Goal: Task Accomplishment & Management: Complete application form

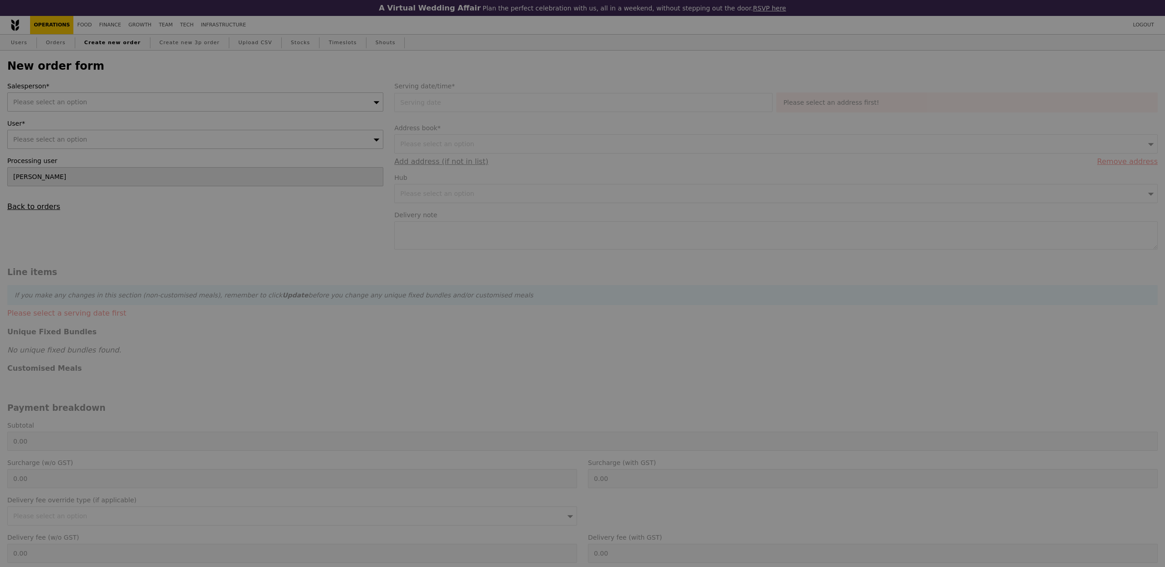
type input "Confirm"
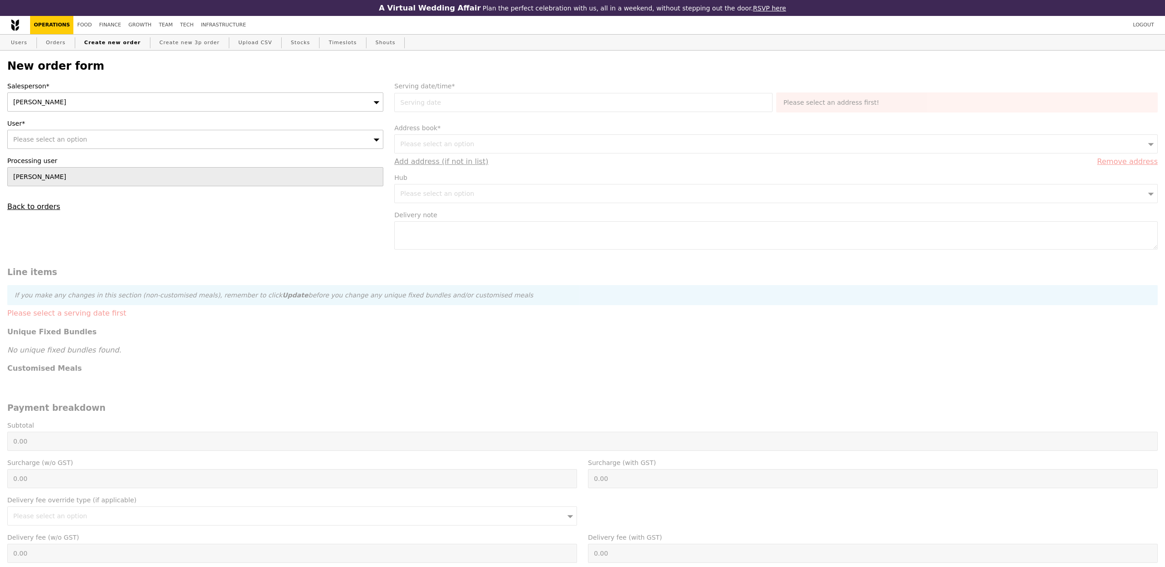
click at [46, 145] on div "Please select an option" at bounding box center [195, 139] width 376 height 19
type input "[EMAIL_ADDRESS][DOMAIN_NAME]"
type input "Confirm"
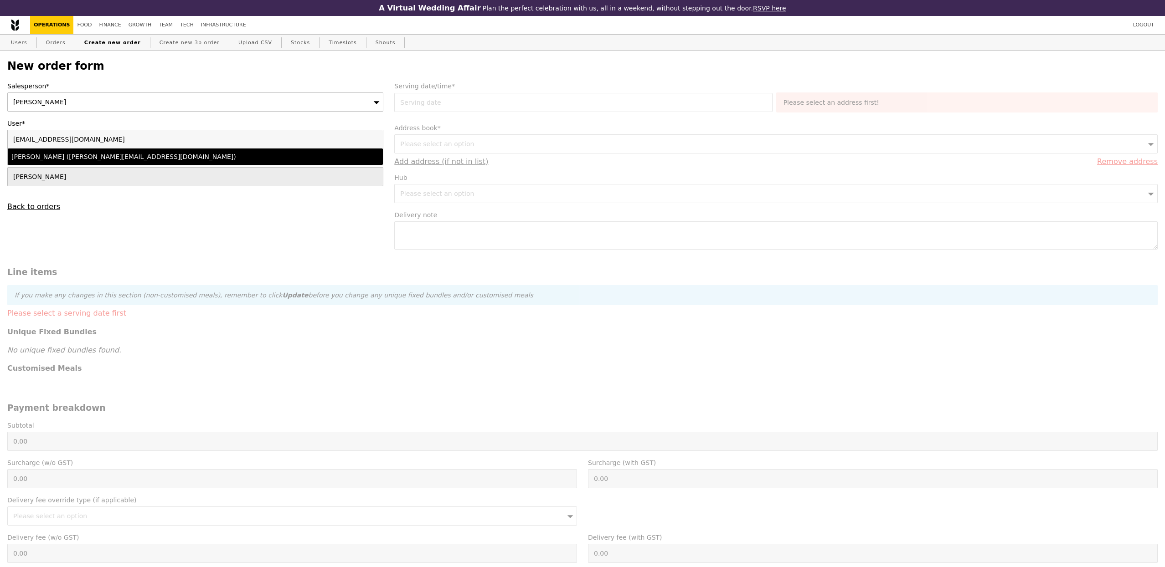
type input "[EMAIL_ADDRESS][DOMAIN_NAME]"
click at [96, 154] on div "[PERSON_NAME] ([PERSON_NAME][EMAIL_ADDRESS][DOMAIN_NAME])" at bounding box center [149, 156] width 276 height 9
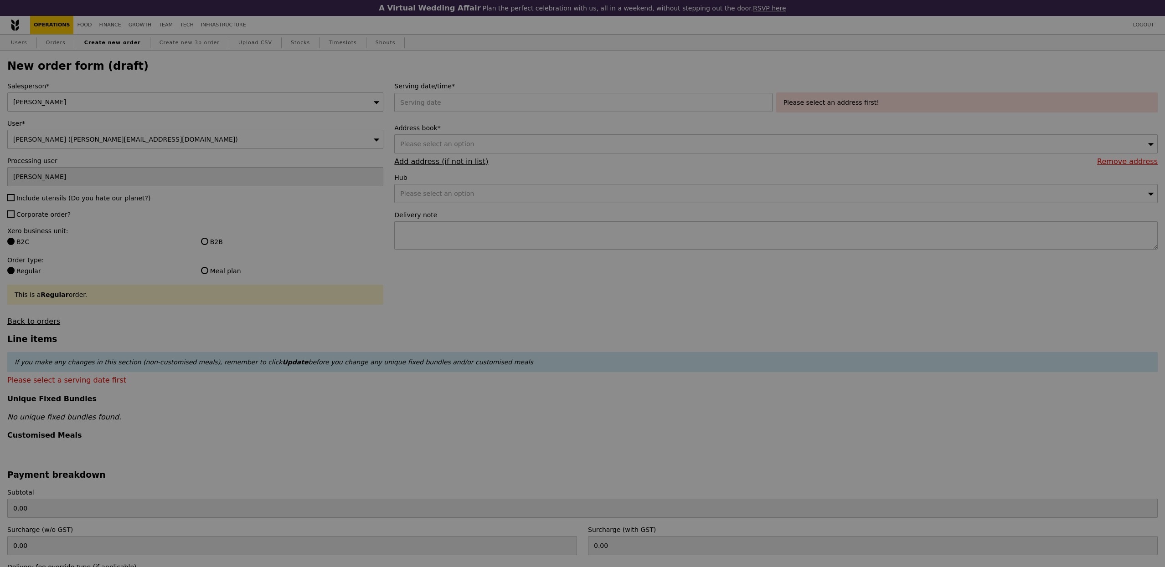
type input "Confirm"
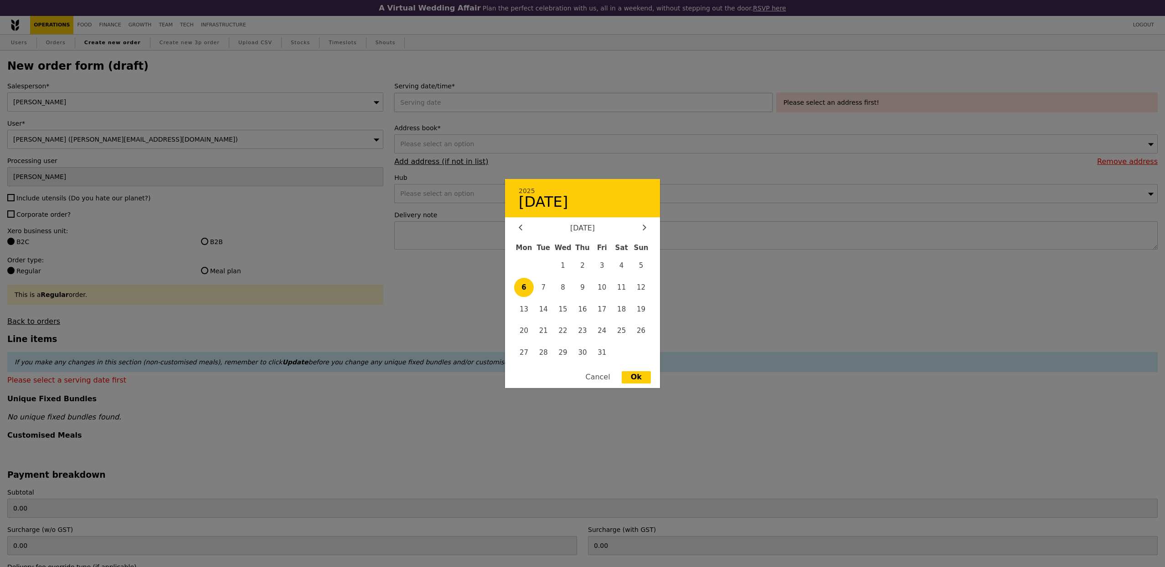
click at [491, 105] on div "2025 October [DATE] Tue Wed Thu Fri Sat Sun 1 2 3 4 5 6 7 8 9 10 11 12 13 14 15…" at bounding box center [584, 102] width 381 height 19
click at [540, 286] on span "7" at bounding box center [544, 288] width 20 height 20
type input "[DATE]"
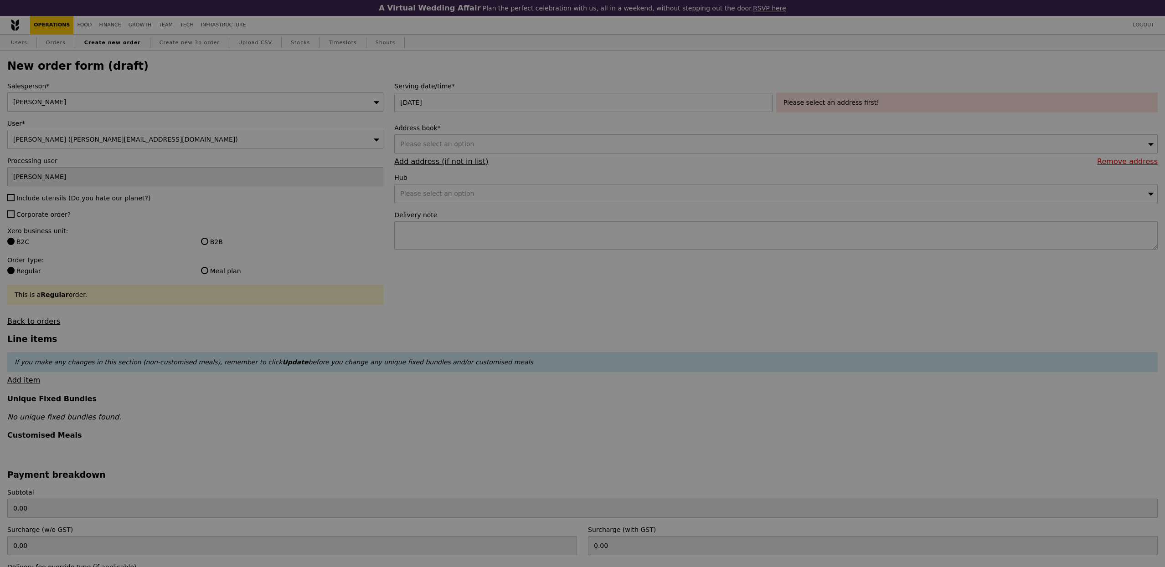
type input "Confirm"
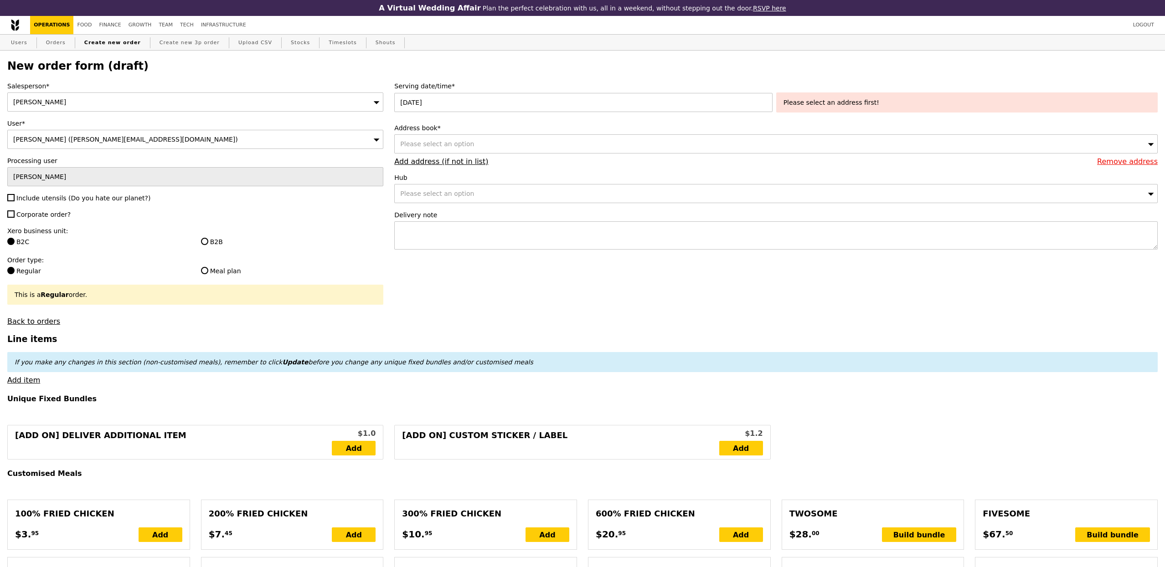
click at [85, 198] on span "Include utensils (Do you hate our planet?)" at bounding box center [83, 198] width 134 height 7
click at [15, 198] on input "Include utensils (Do you hate our planet?)" at bounding box center [10, 197] width 7 height 7
checkbox input "true"
type input "Confirm"
click at [55, 214] on span "Corporate order?" at bounding box center [43, 214] width 54 height 7
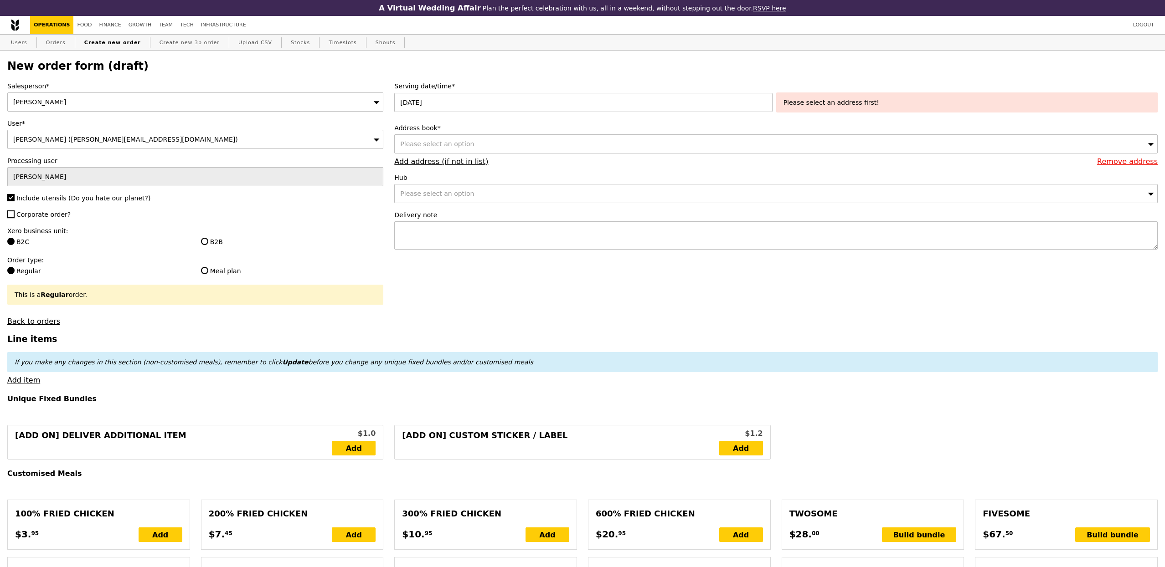
click at [15, 214] on input "Corporate order?" at bounding box center [10, 214] width 7 height 7
checkbox input "true"
click at [216, 243] on label "B2B" at bounding box center [292, 241] width 183 height 9
click at [208, 243] on input "B2B" at bounding box center [204, 241] width 7 height 7
radio input "true"
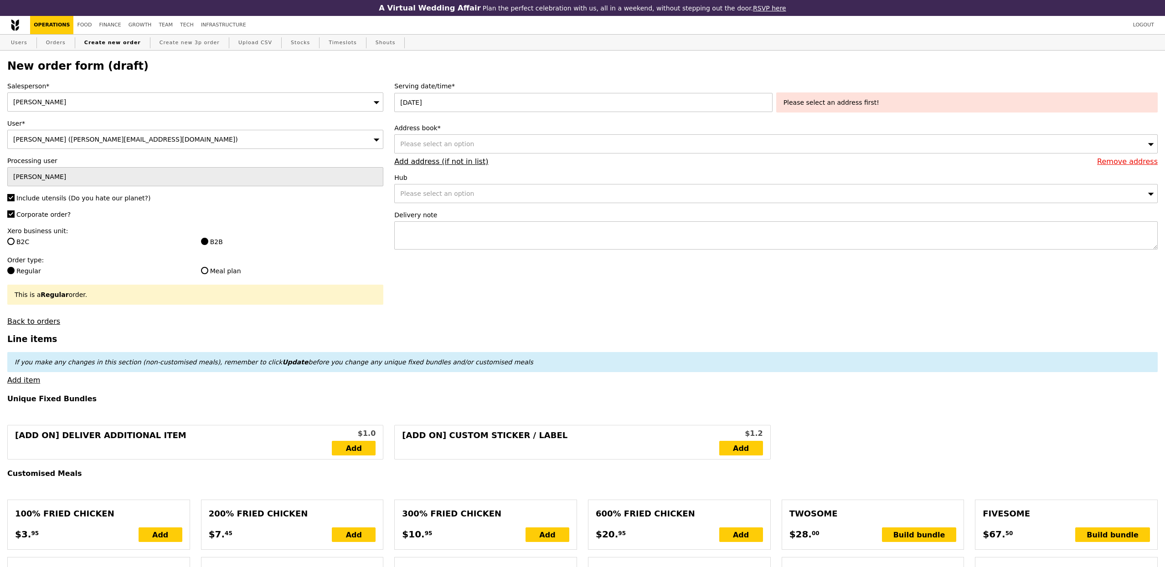
click at [655, 156] on div "Address book* Please select an option Remove address Add address (if not in lis…" at bounding box center [775, 145] width 763 height 42
click at [653, 147] on div "Please select an option" at bounding box center [775, 143] width 763 height 19
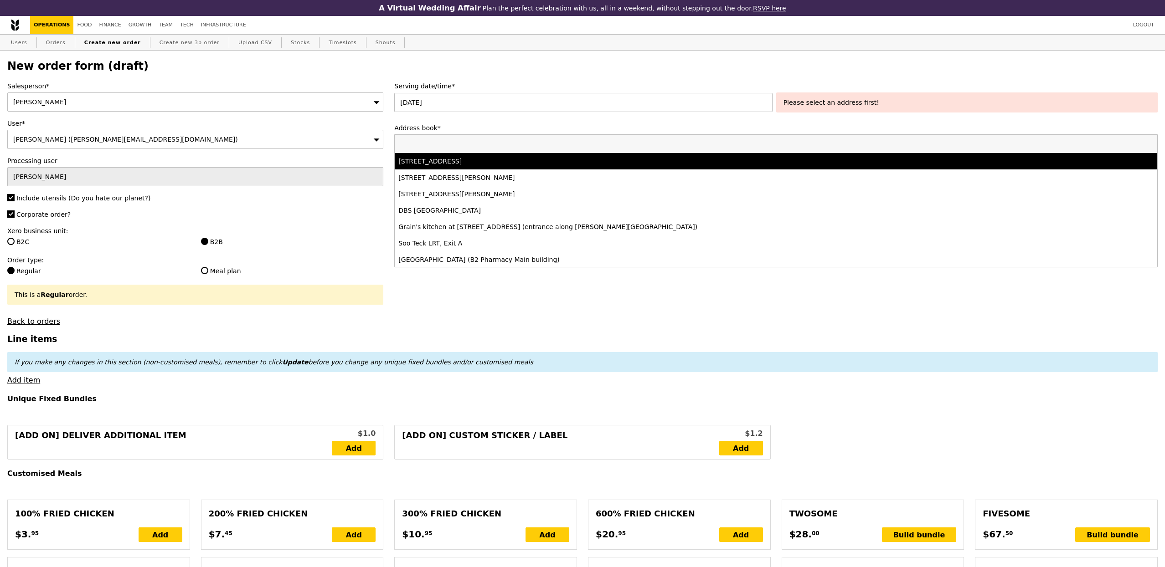
click at [579, 166] on li "[STREET_ADDRESS]" at bounding box center [776, 161] width 762 height 16
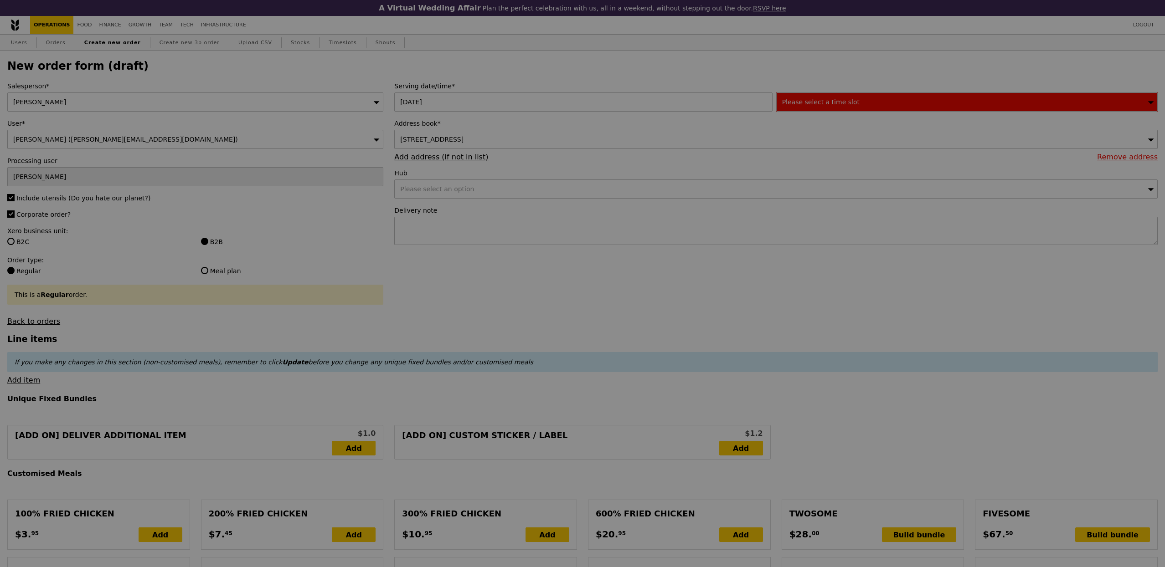
type input "Confirm"
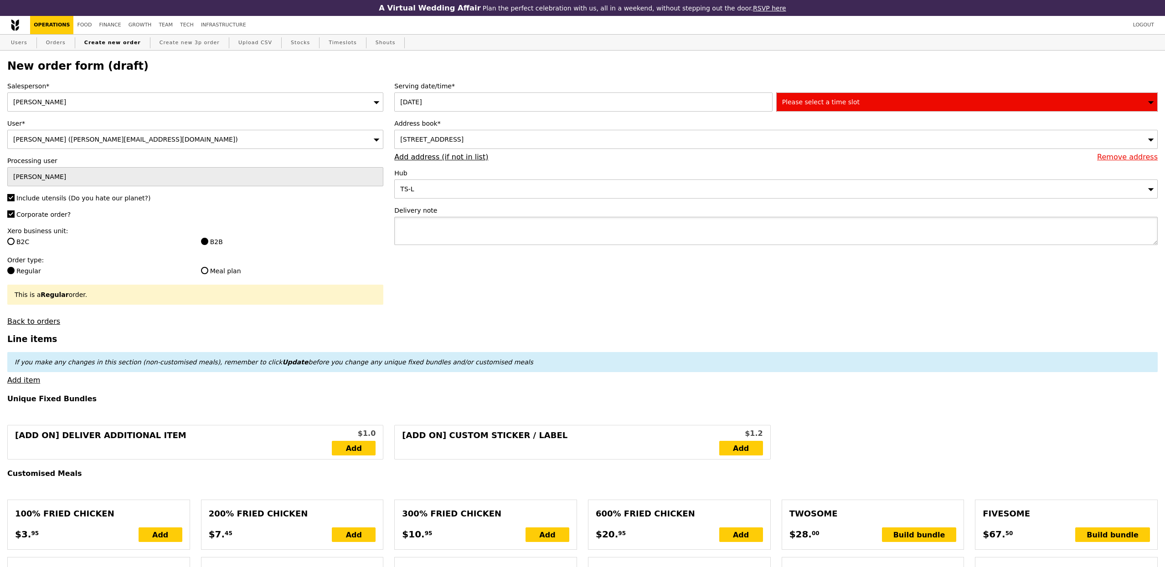
click at [501, 223] on textarea at bounding box center [775, 231] width 763 height 28
paste textarea "Alka - 8565 2596 PLEASE LEAVE FOOD OUTSIDE - RING ONCE ONLY"
type textarea "Alka - 8565 2596 PLEASE LEAVE FOOD OUTSIDE - RING ONCE ONLY"
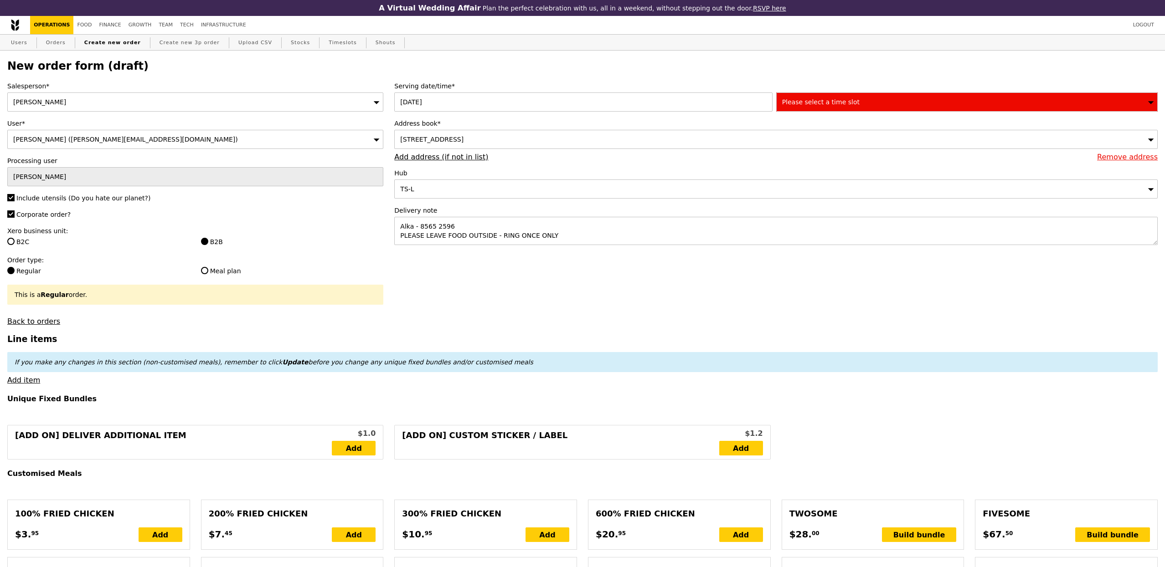
type input "Confirm"
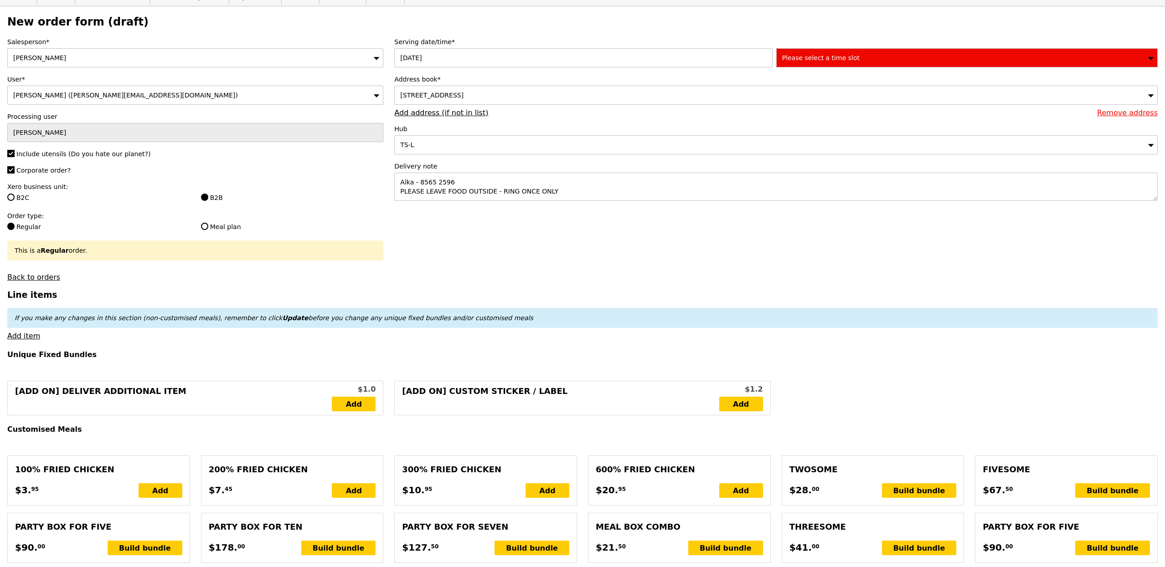
scroll to position [56, 0]
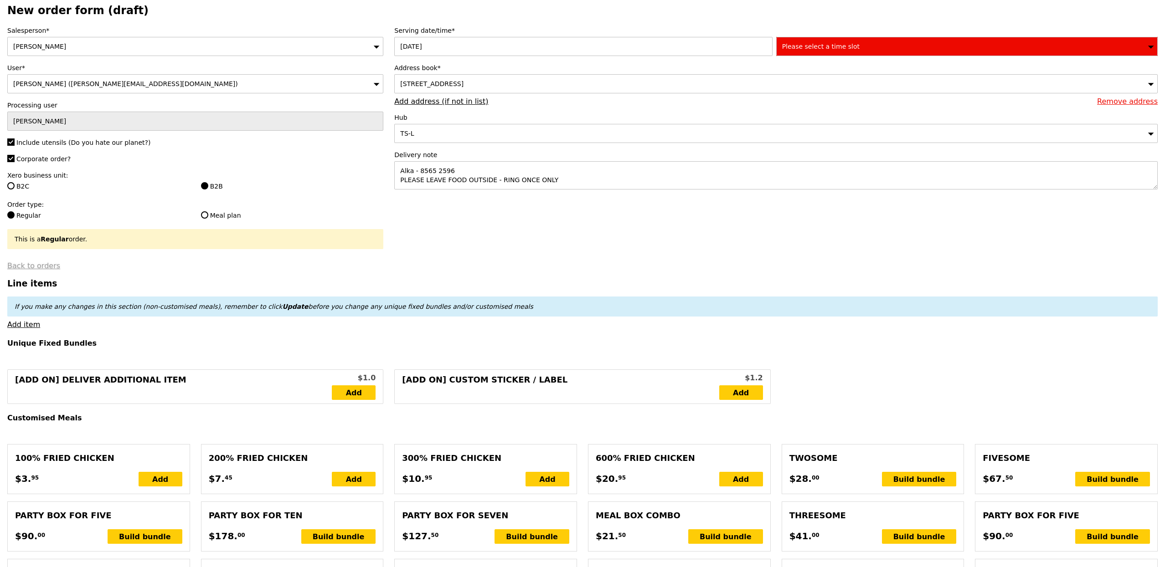
click at [41, 267] on link "Back to orders" at bounding box center [33, 266] width 53 height 9
select select "100"
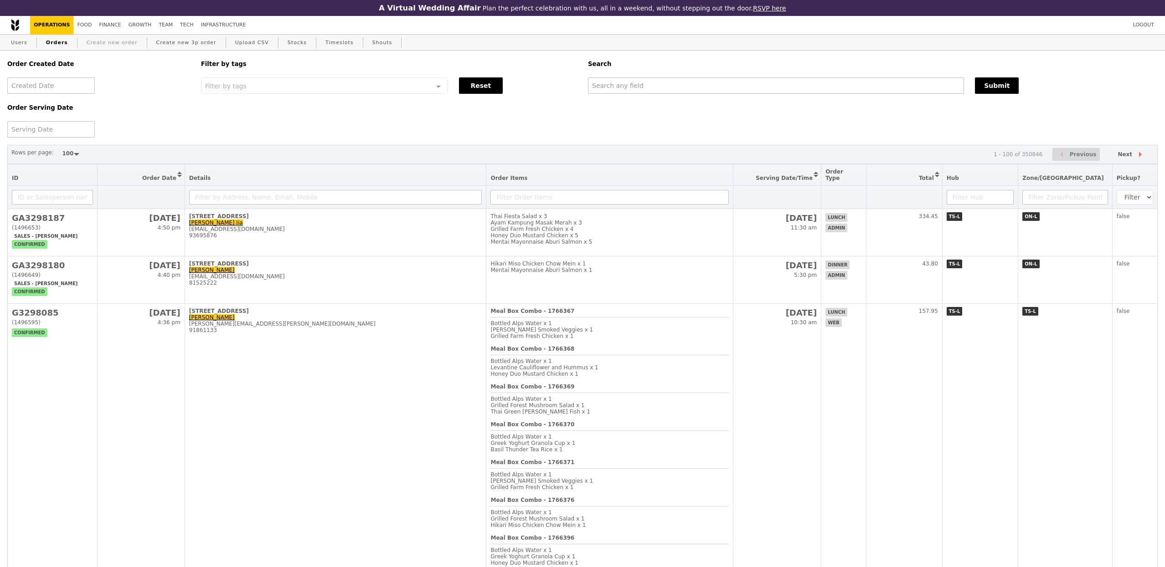
click at [127, 45] on link "Create new order" at bounding box center [112, 43] width 58 height 16
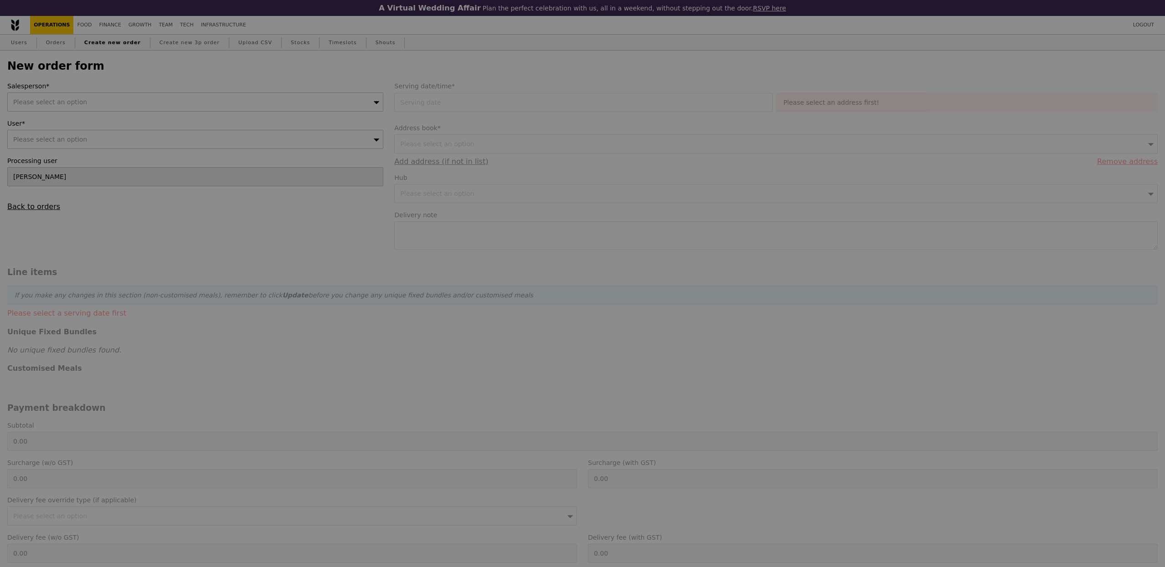
type input "Confirm"
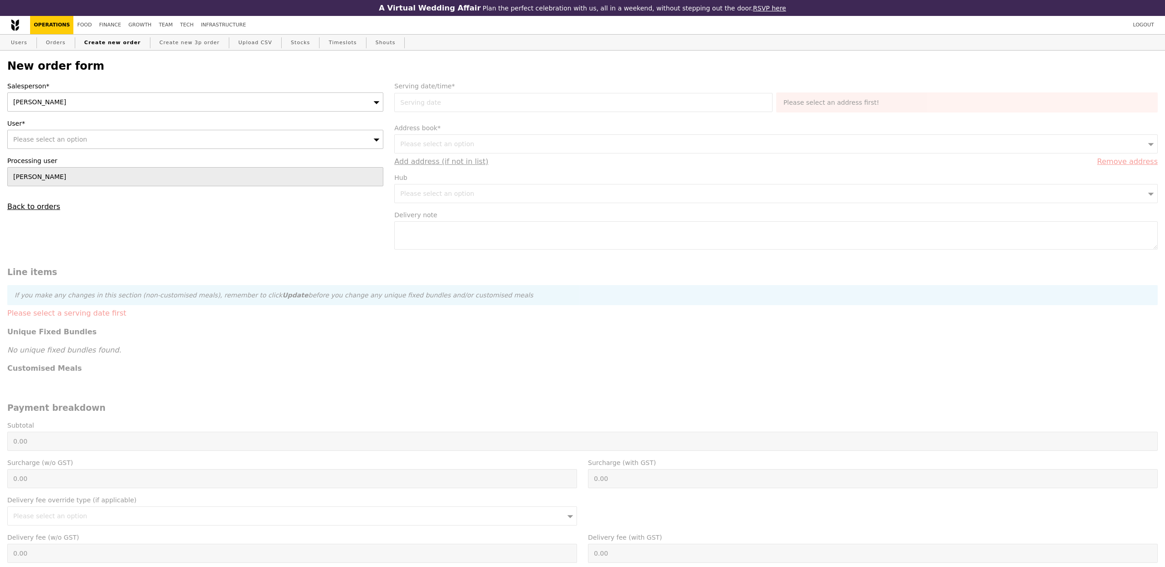
click at [287, 144] on div "Please select an option" at bounding box center [195, 139] width 376 height 19
type input "[EMAIL_ADDRESS][DOMAIN_NAME]"
type input "Confirm"
type input "[EMAIL_ADDRESS][DOMAIN_NAME]"
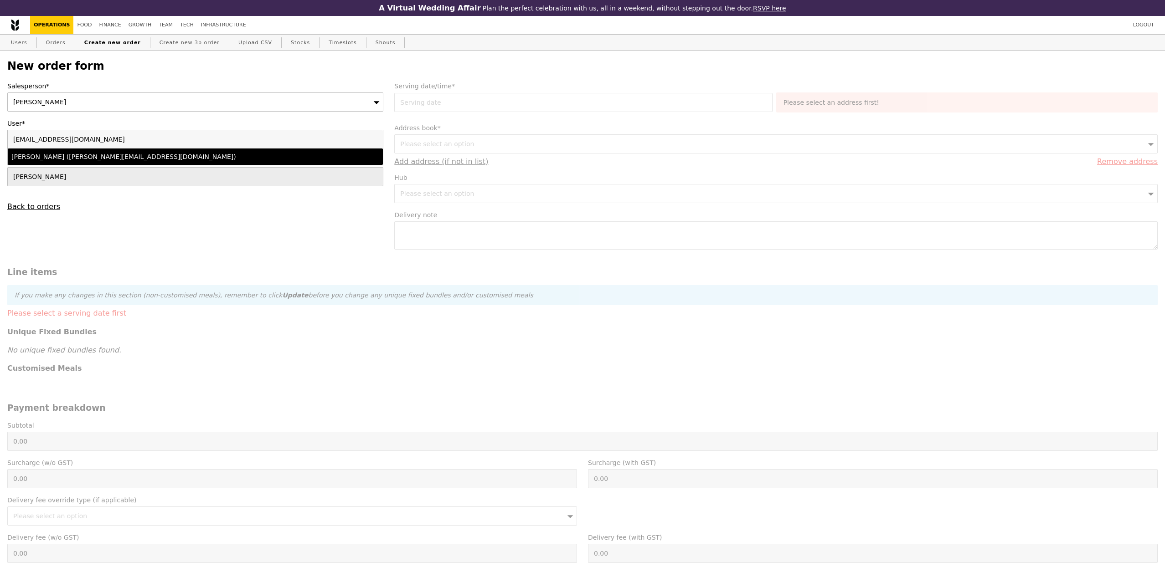
click at [211, 154] on div "[PERSON_NAME] ([PERSON_NAME][EMAIL_ADDRESS][DOMAIN_NAME])" at bounding box center [149, 156] width 276 height 9
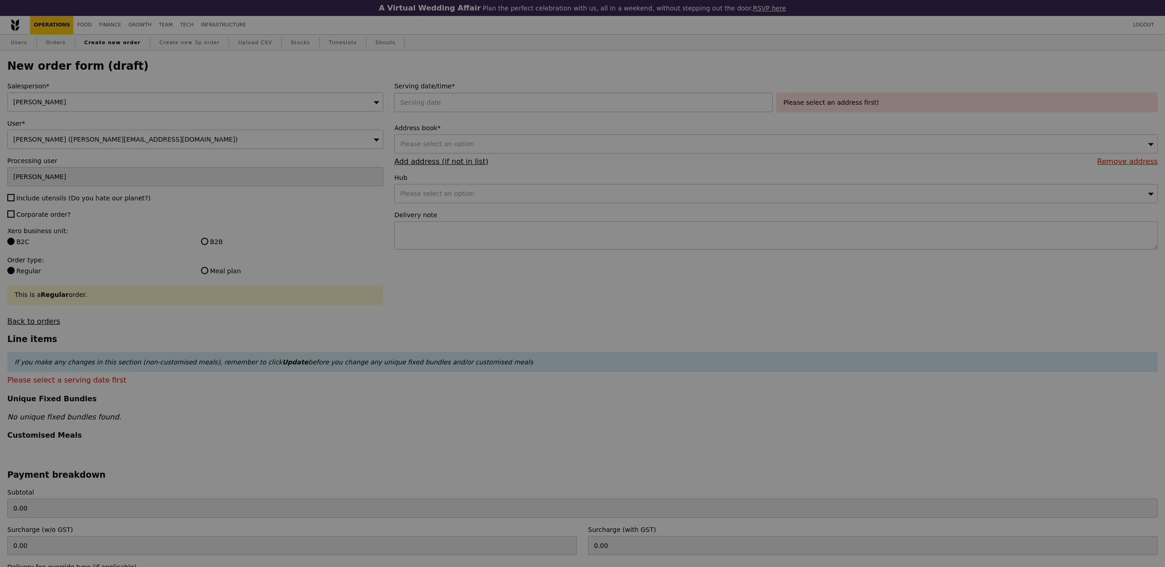
type input "Confirm"
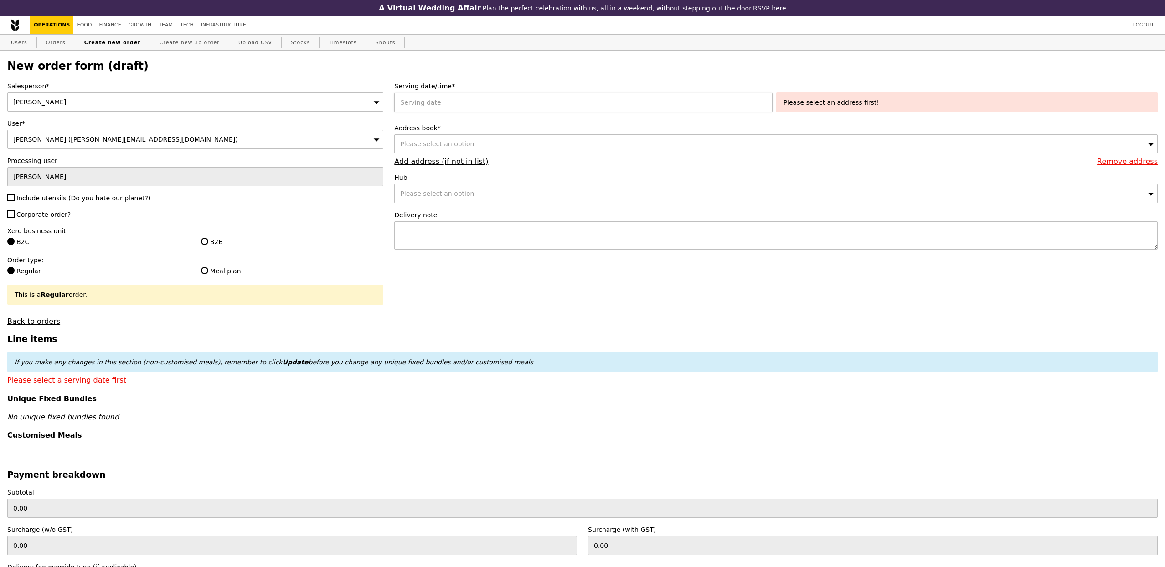
click at [494, 94] on div at bounding box center [584, 102] width 381 height 19
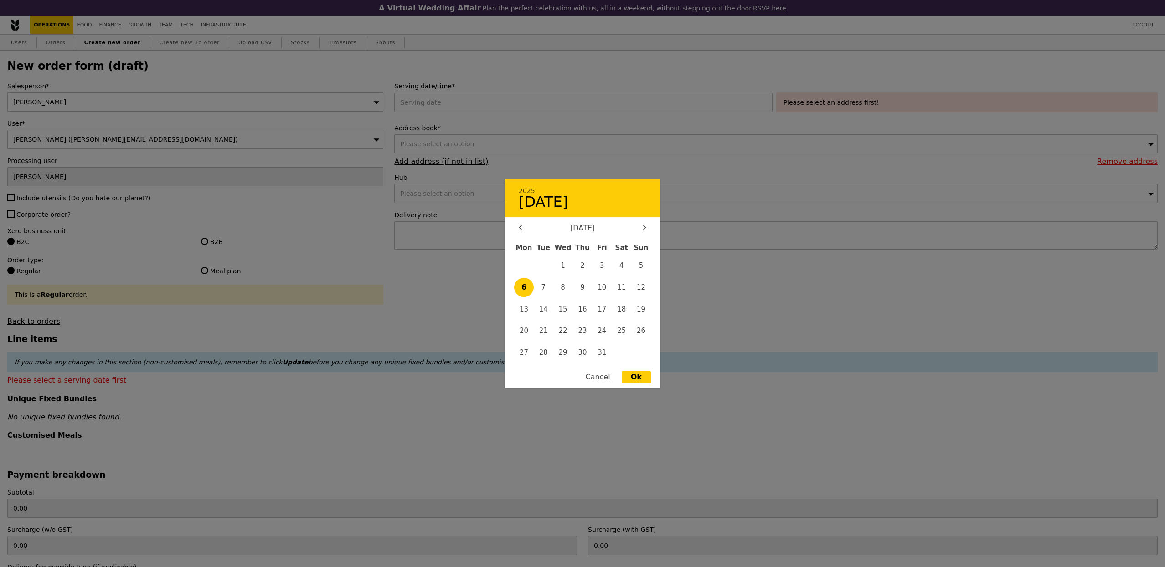
click at [76, 211] on div at bounding box center [582, 283] width 1165 height 567
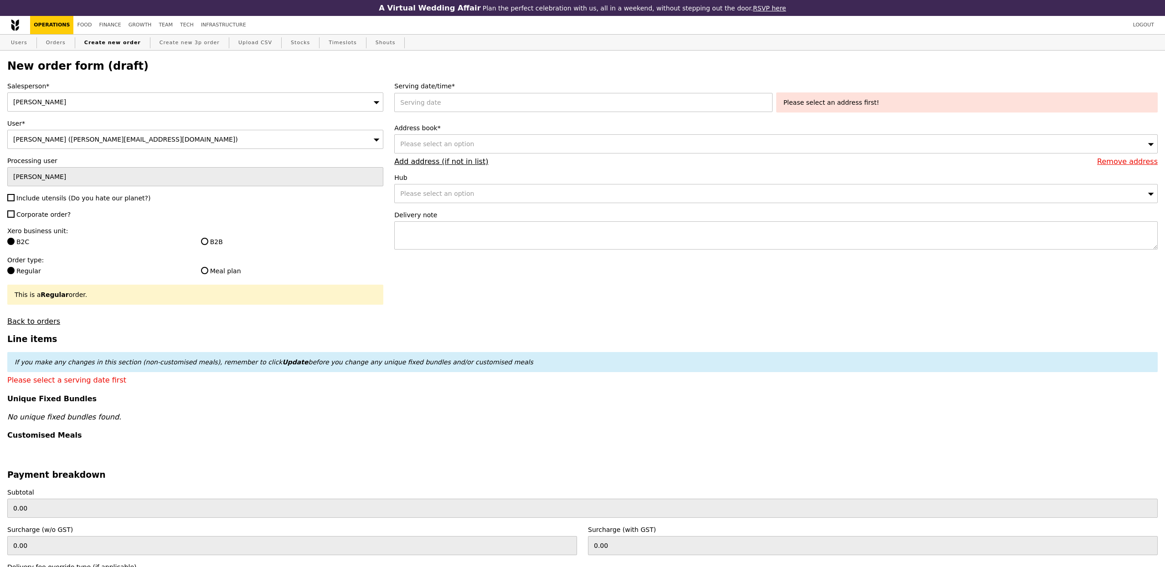
click at [66, 204] on div at bounding box center [582, 283] width 1165 height 567
click at [64, 199] on span "Include utensils (Do you hate our planet?)" at bounding box center [83, 198] width 134 height 7
click at [15, 199] on input "Include utensils (Do you hate our planet?)" at bounding box center [10, 197] width 7 height 7
checkbox input "true"
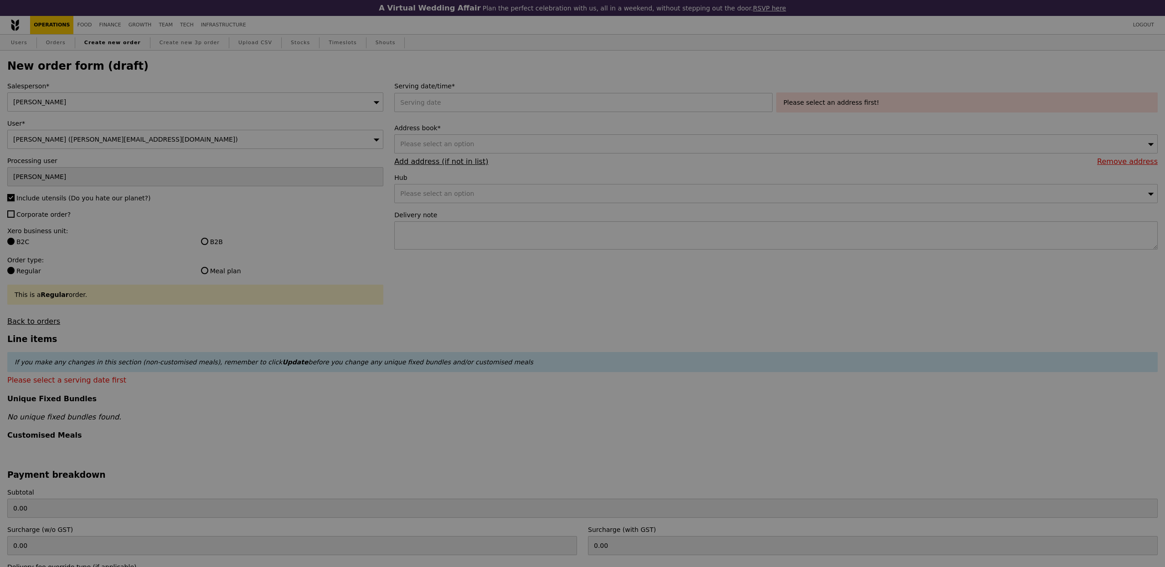
type input "Confirm"
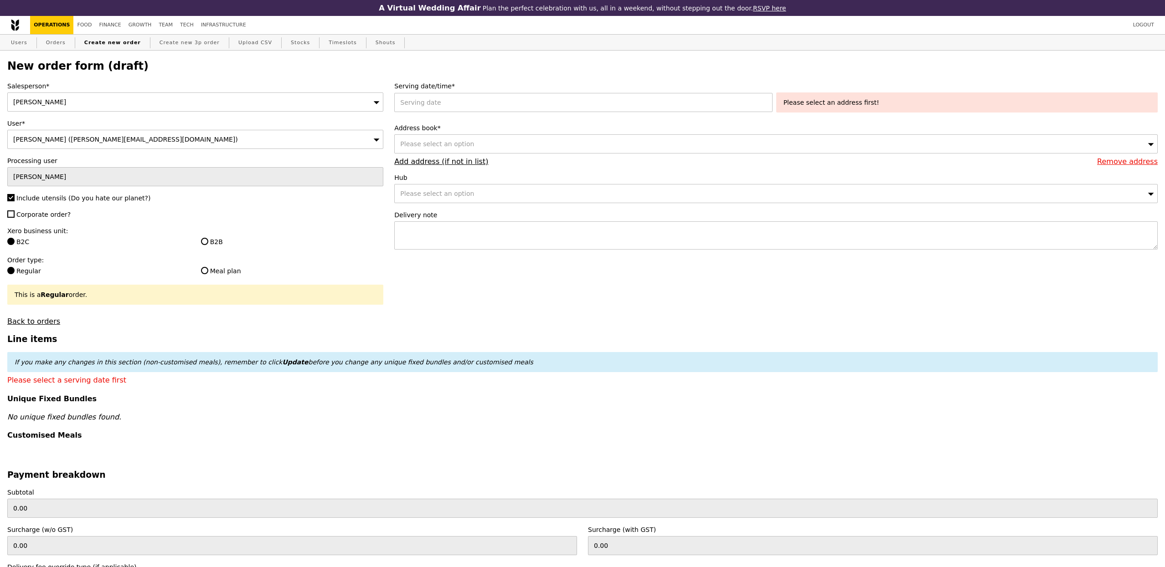
click at [57, 221] on div "Salesperson* [PERSON_NAME] User* [PERSON_NAME] ([PERSON_NAME][EMAIL_ADDRESS][DO…" at bounding box center [195, 204] width 387 height 244
click at [59, 214] on span "Corporate order?" at bounding box center [43, 214] width 54 height 7
click at [15, 214] on input "Corporate order?" at bounding box center [10, 214] width 7 height 7
checkbox input "true"
click at [215, 239] on label "B2B" at bounding box center [292, 241] width 183 height 9
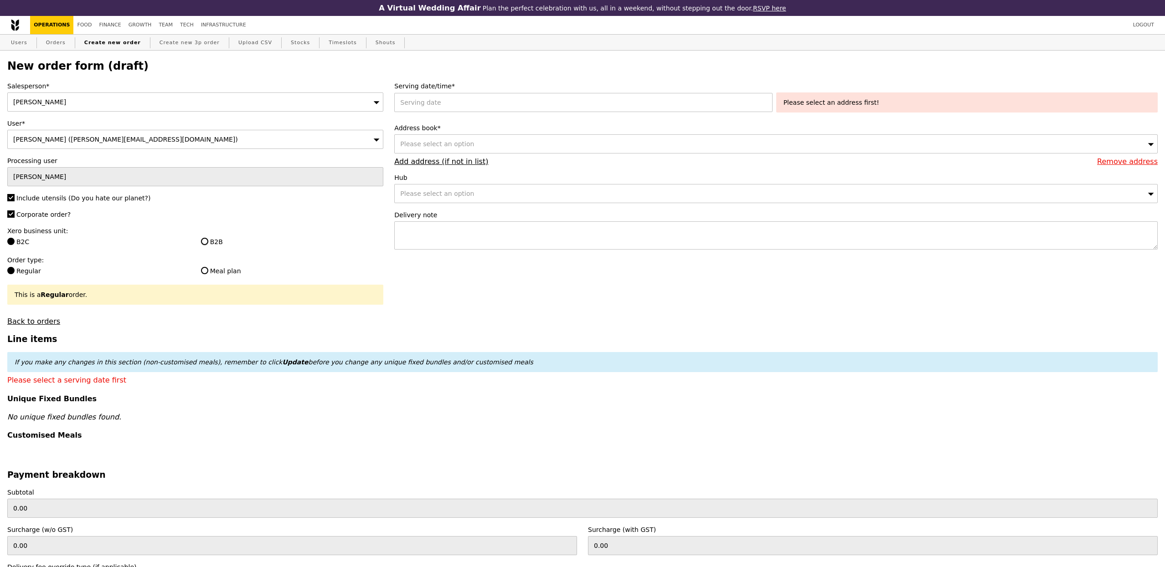
click at [208, 239] on input "B2B" at bounding box center [204, 241] width 7 height 7
radio input "true"
type input "Loading..."
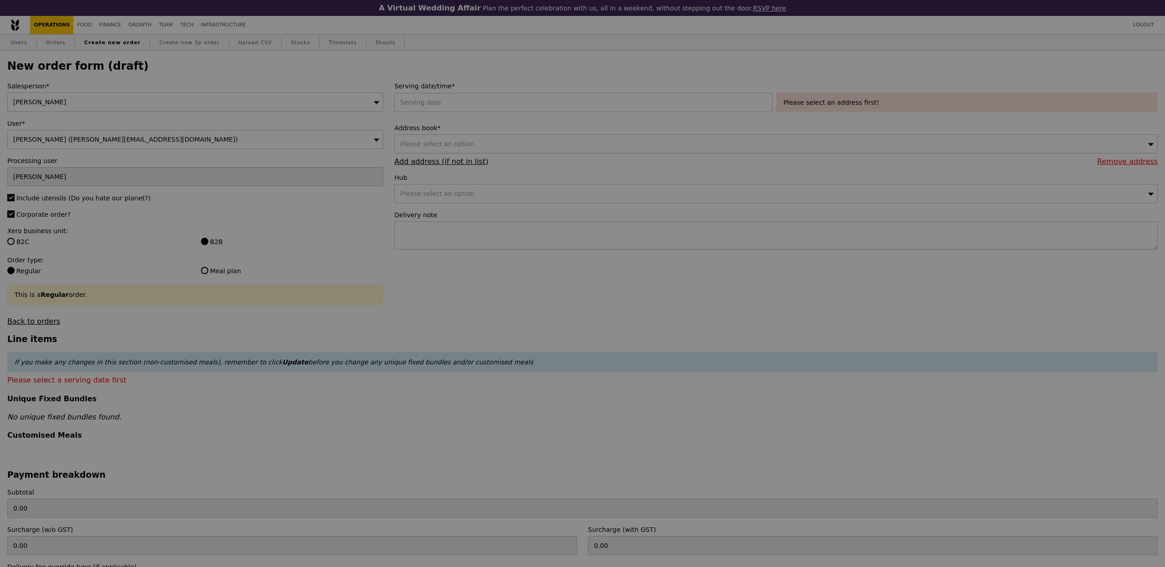
type input "1.79"
type input "1.95"
type input "10.32"
type input "11.25"
type input "13.20"
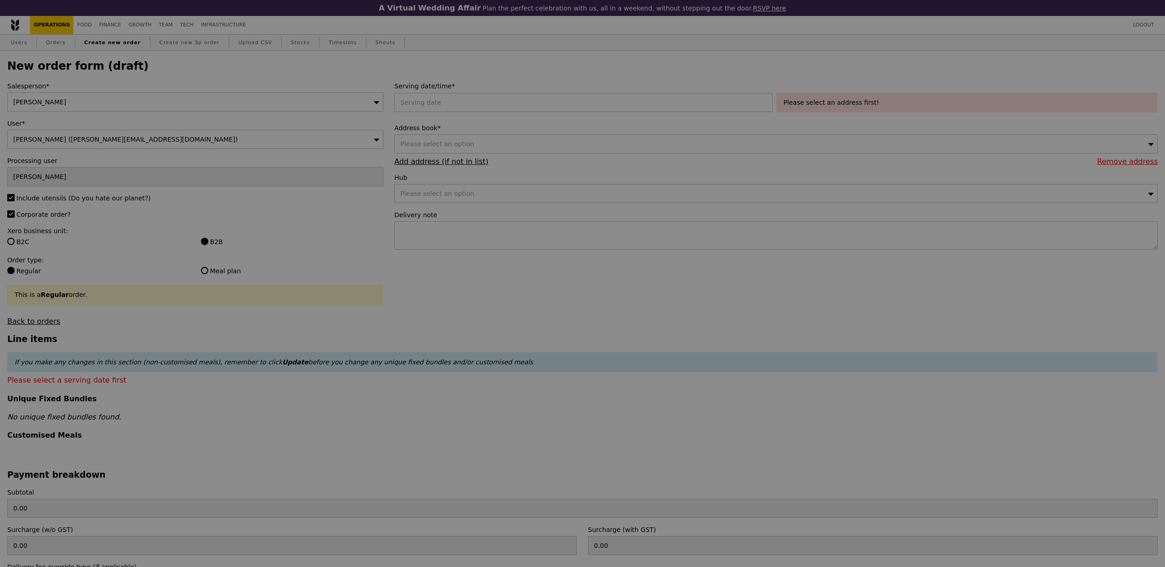
type input "Confirm"
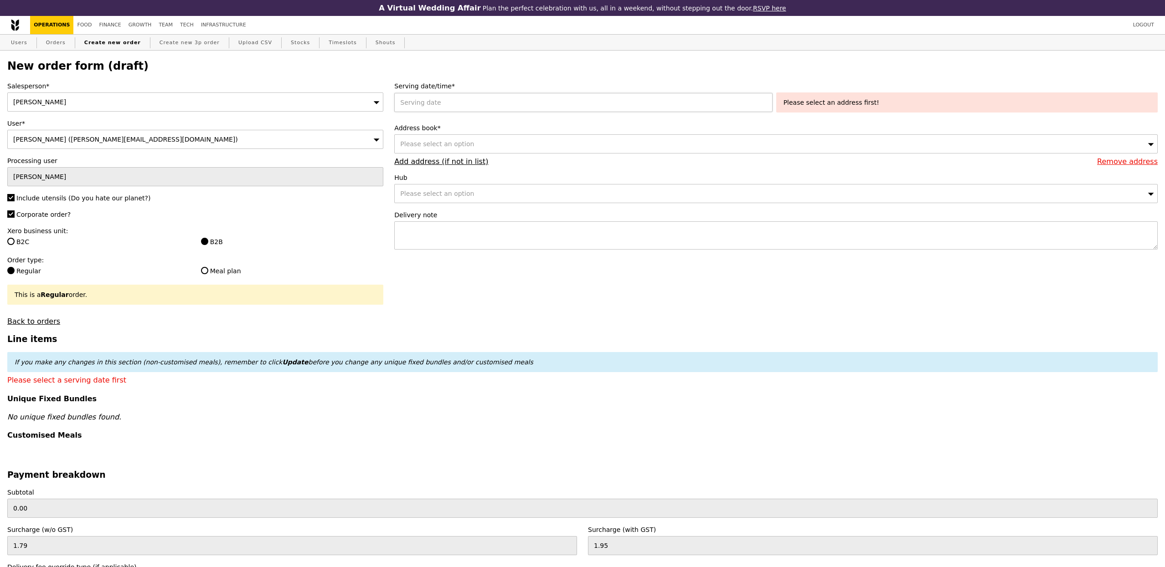
click at [461, 95] on div at bounding box center [584, 102] width 381 height 19
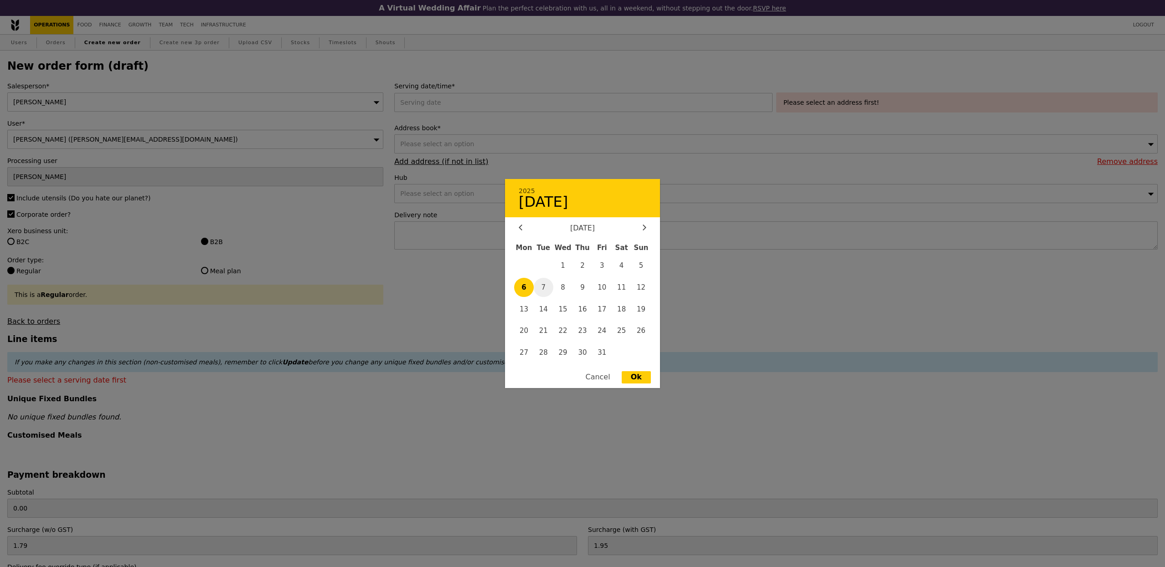
click at [542, 284] on span "7" at bounding box center [544, 288] width 20 height 20
type input "[DATE]"
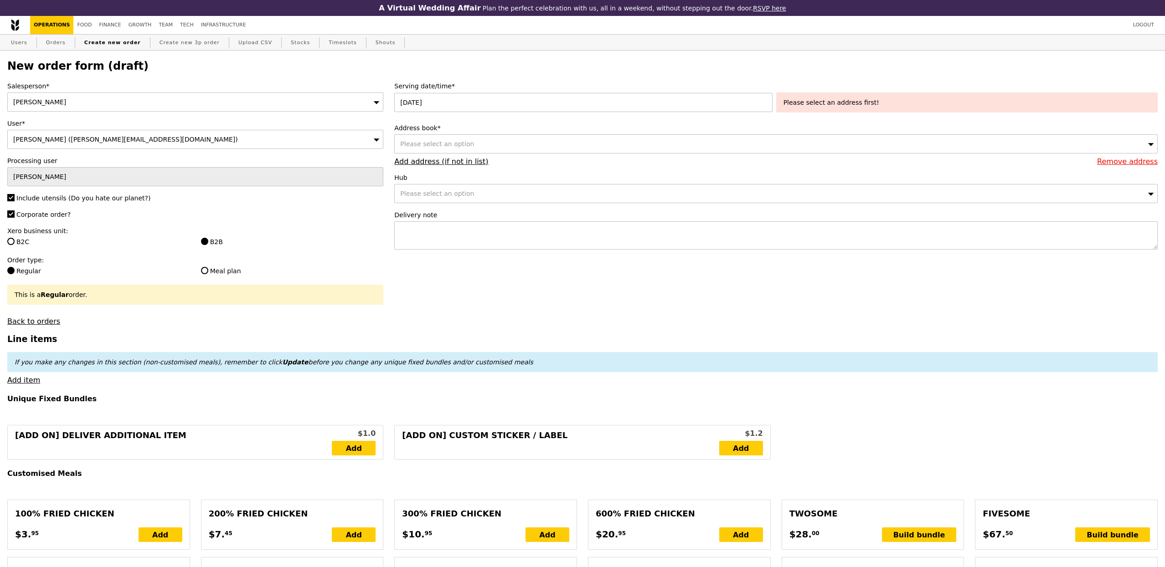
click at [496, 140] on div "Please select an option" at bounding box center [775, 143] width 763 height 19
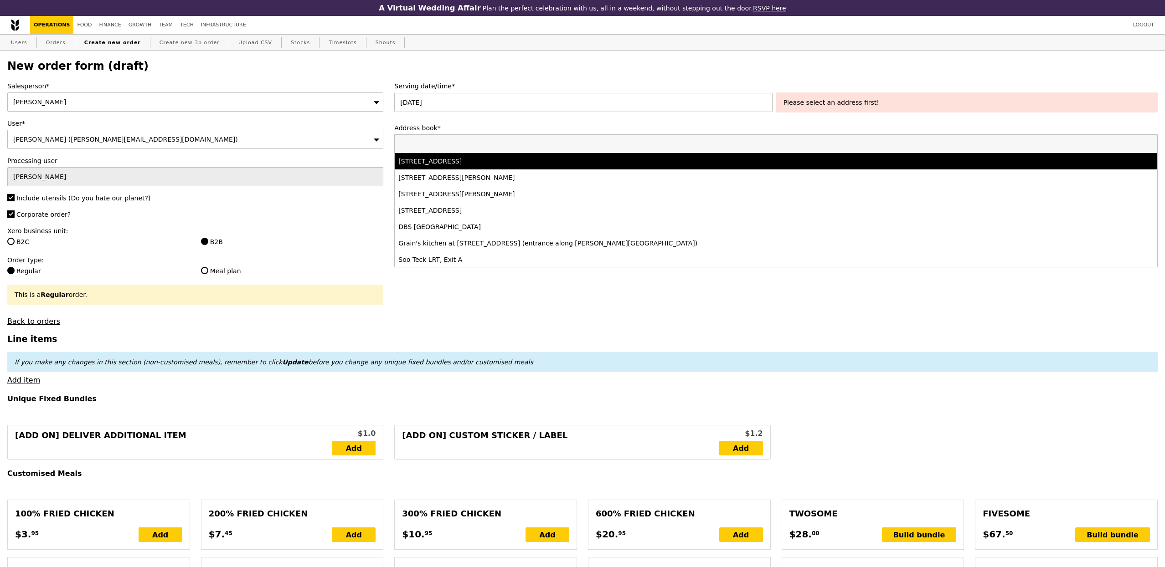
click at [486, 155] on li "[STREET_ADDRESS]" at bounding box center [776, 161] width 762 height 16
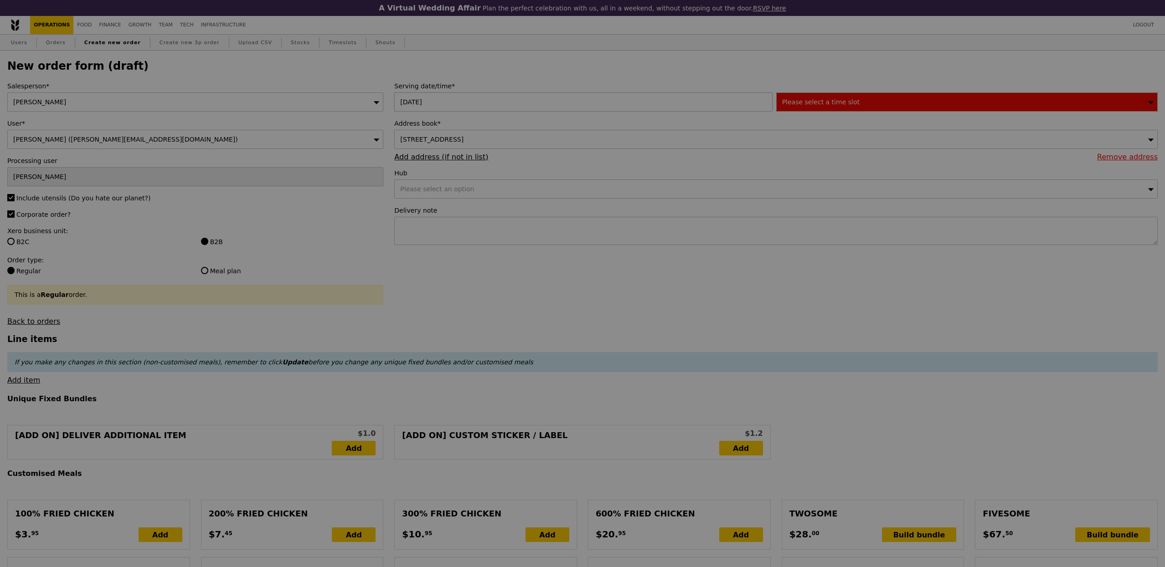
type input "Confirm"
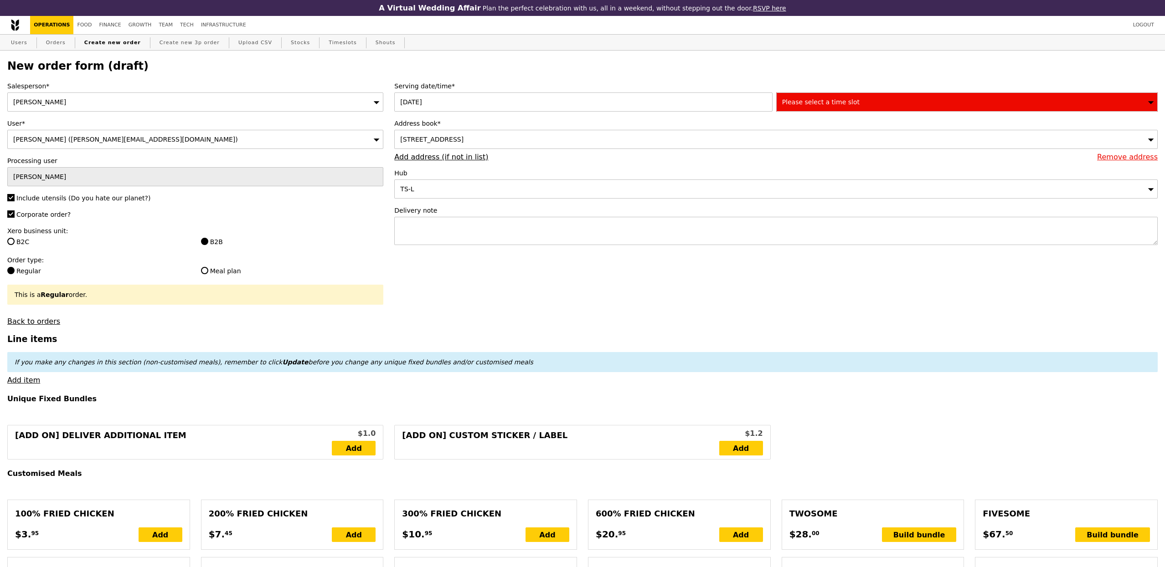
click at [794, 103] on span "Please select a time slot" at bounding box center [820, 101] width 77 height 7
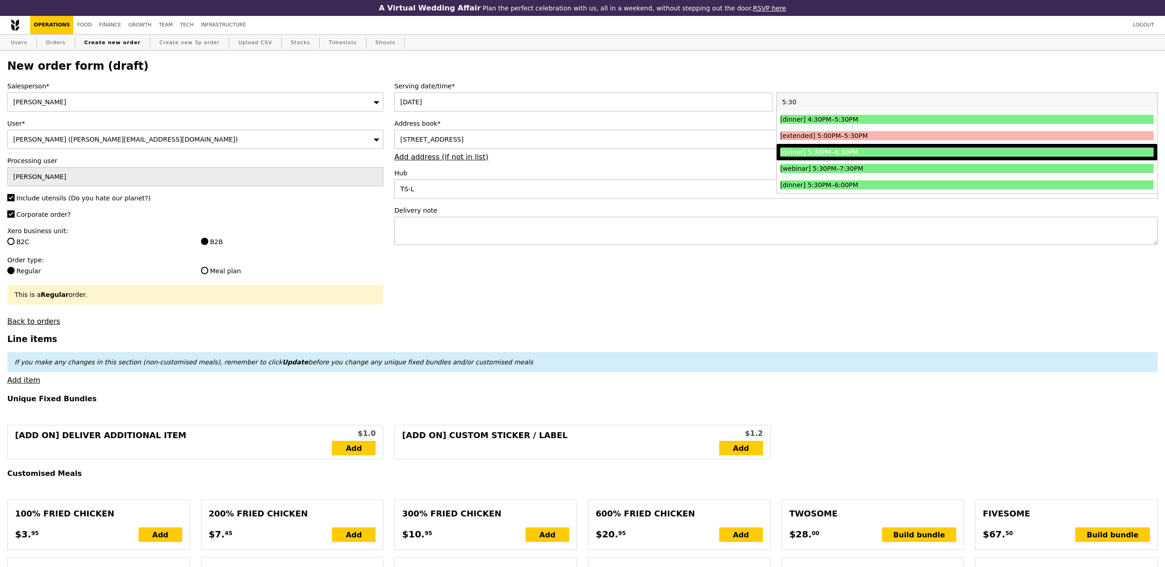
type input "5:30"
click at [826, 153] on div "[dinner] 5:30PM–6:30PM" at bounding box center [920, 152] width 280 height 9
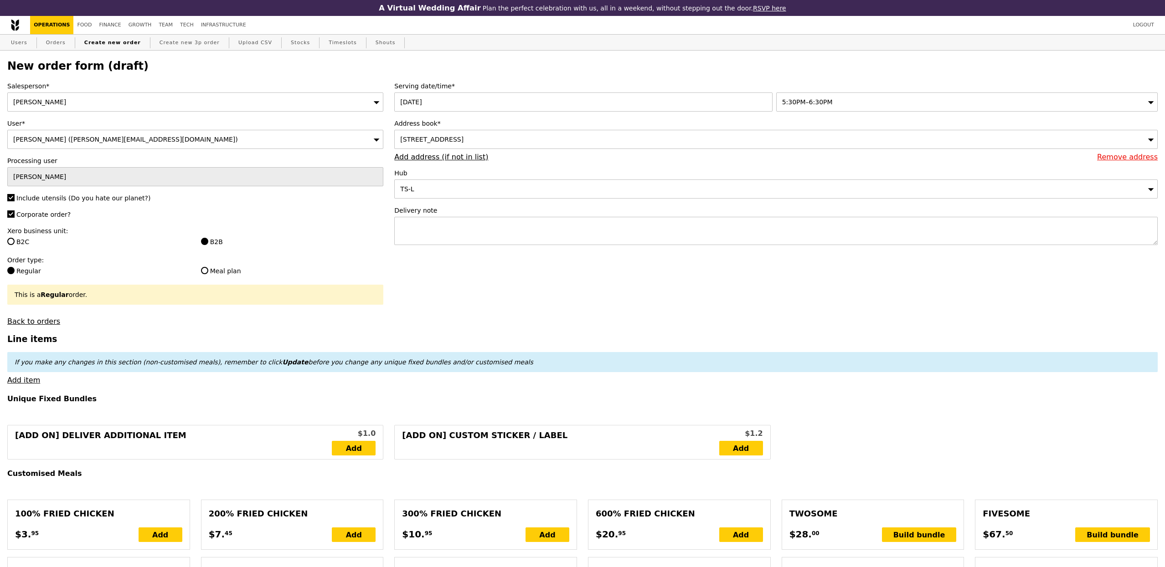
type input "Confirm"
click at [439, 221] on textarea at bounding box center [775, 231] width 763 height 28
paste textarea "Alka - 8565 2596 PLEASE LEAVE FOOD OUTSIDE - RING ONCE ONLY"
type textarea "Alka - 8565 2596 PLEASE LEAVE FOOD OUTSIDE - RING ONCE ONLY"
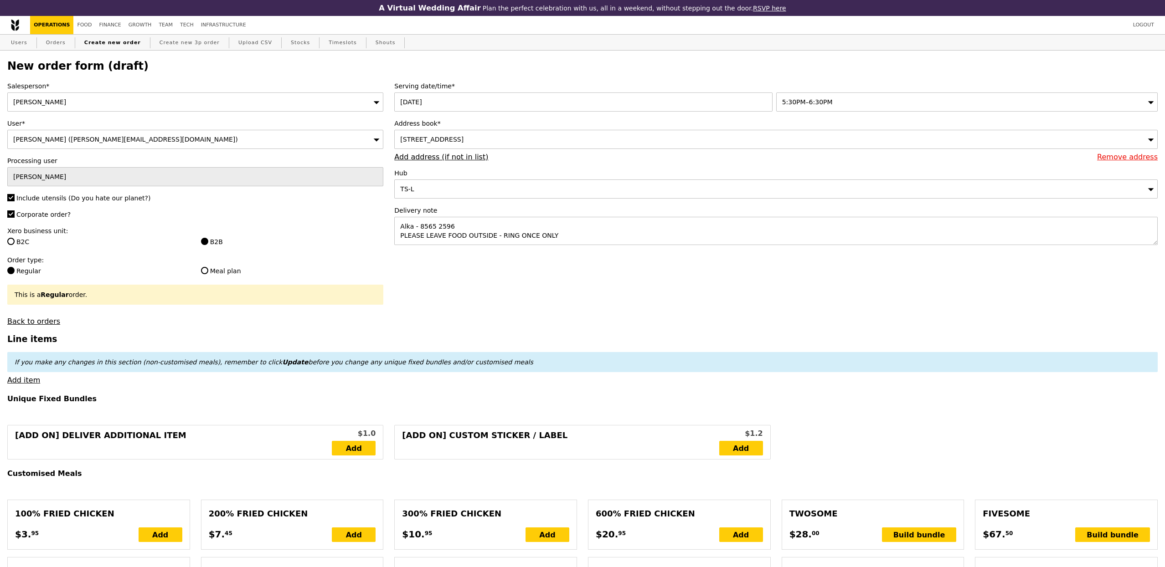
type input "Confirm"
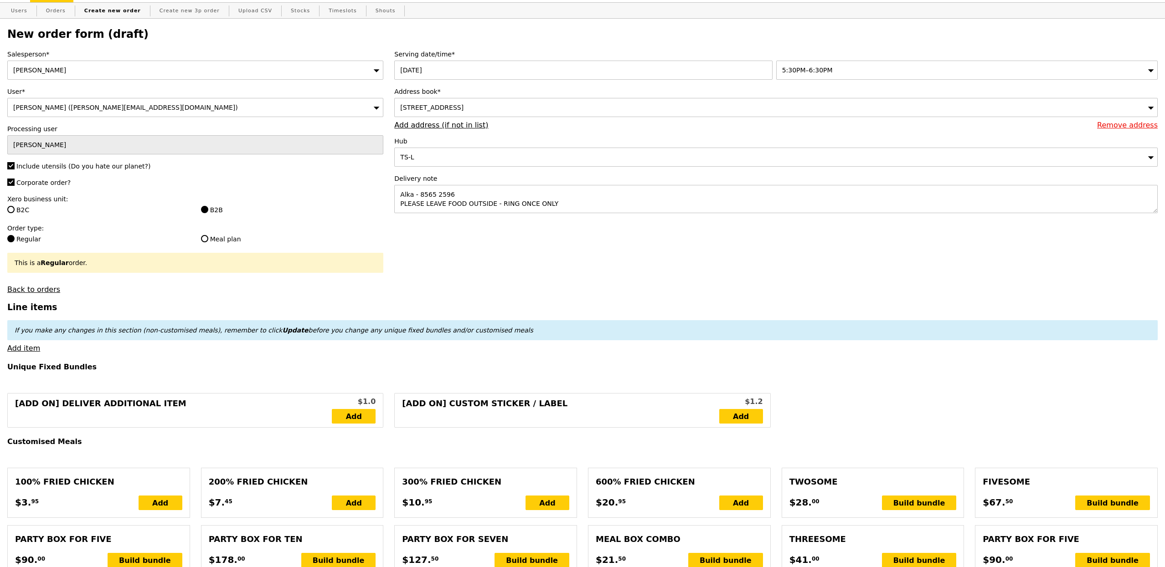
scroll to position [41, 0]
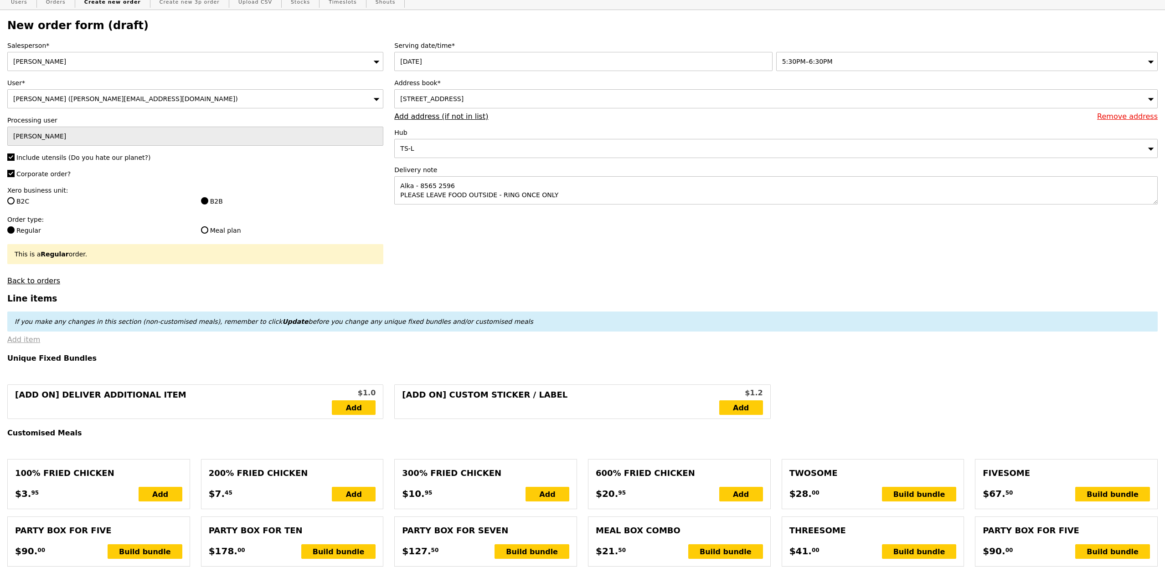
click at [31, 339] on link "Add item" at bounding box center [23, 339] width 33 height 9
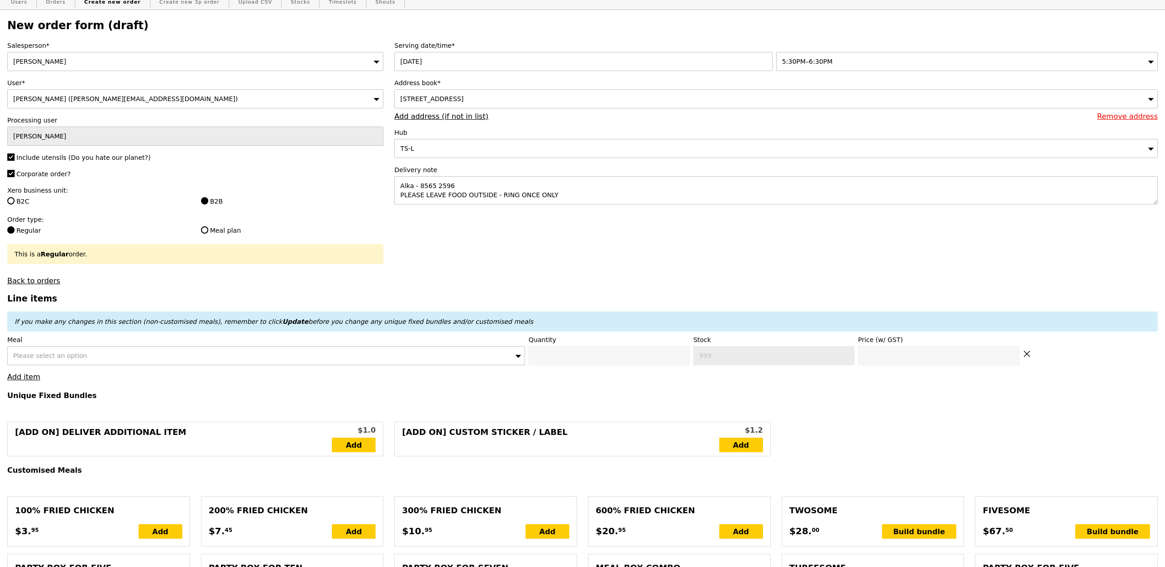
click at [94, 356] on div "Please select an option" at bounding box center [266, 355] width 518 height 19
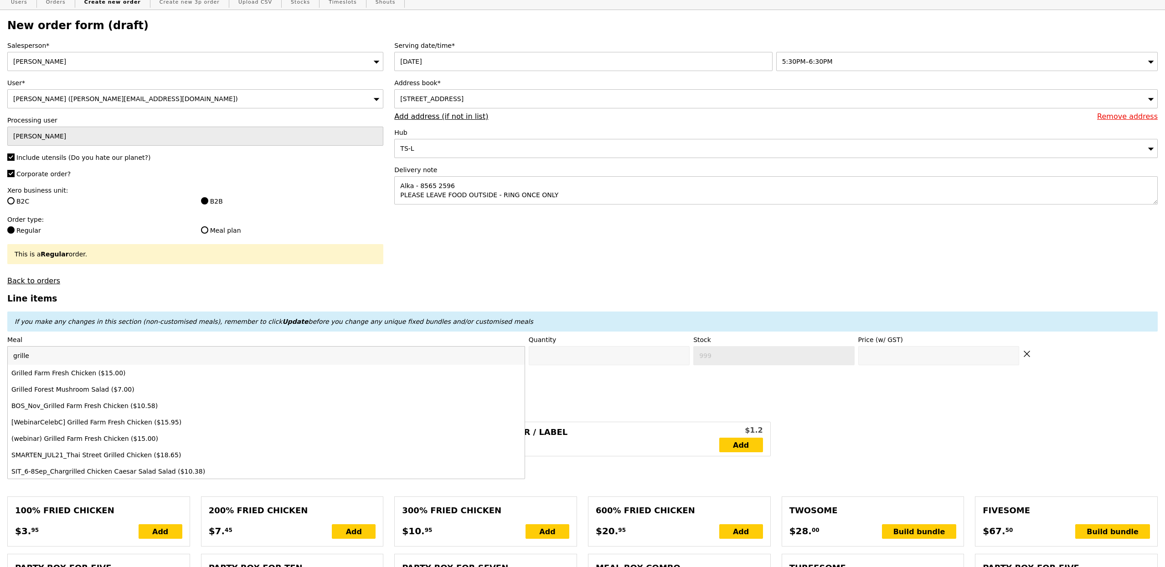
type input "grilled"
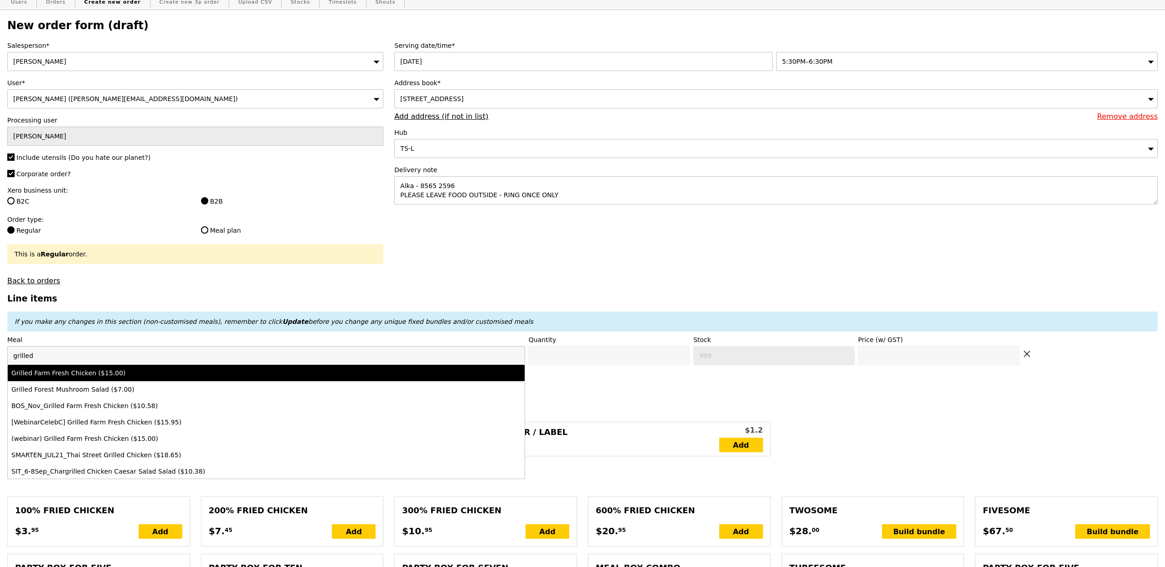
type input "Confirm anyway"
type input "0"
type input "466"
type input "15.0"
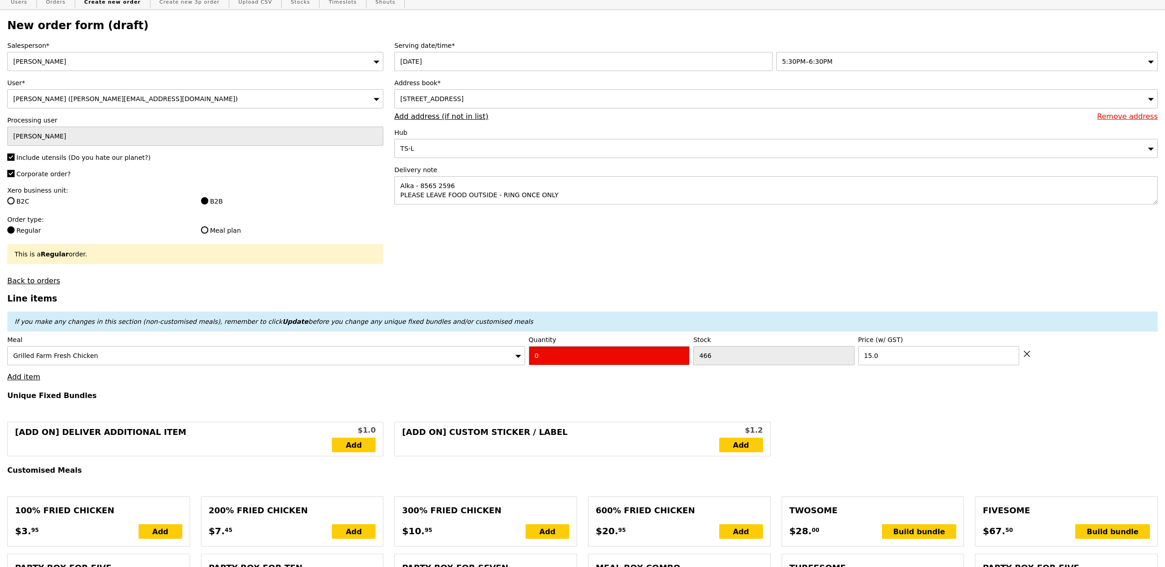
click at [556, 356] on input "0" at bounding box center [609, 355] width 161 height 19
type input "Confirm"
type input "3"
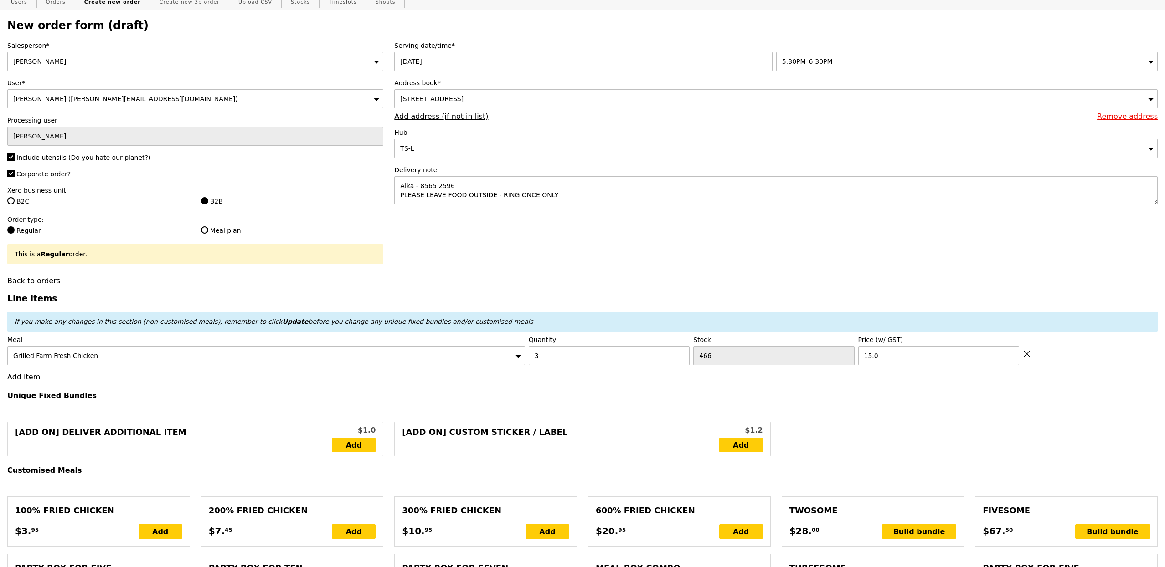
type input "Loading..."
type input "45.00"
type input "6.19"
type input "6.75"
type input "53.70"
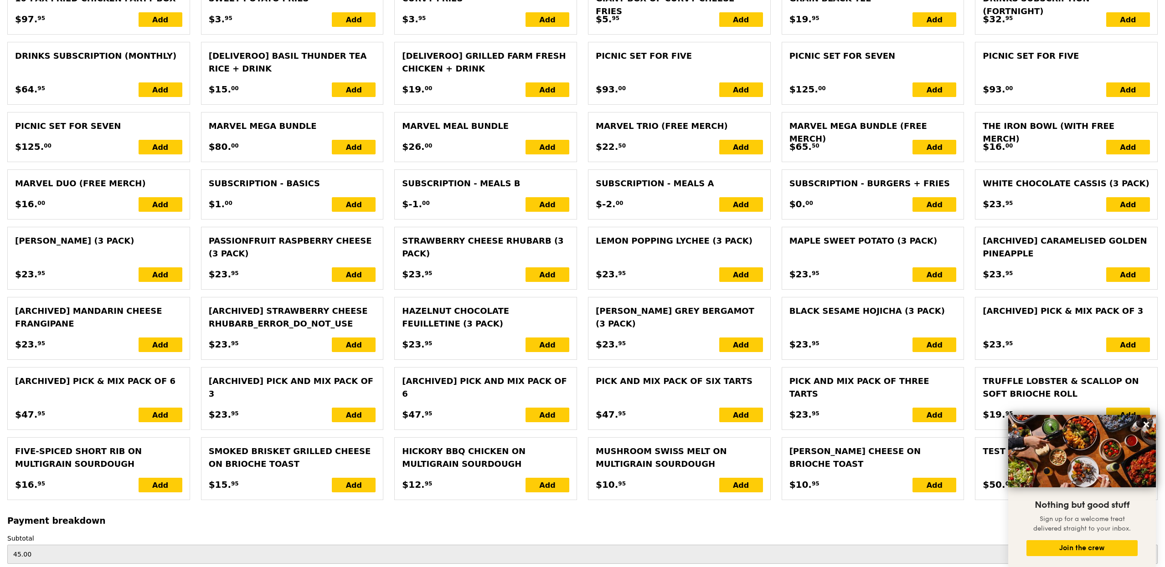
scroll to position [1722, 0]
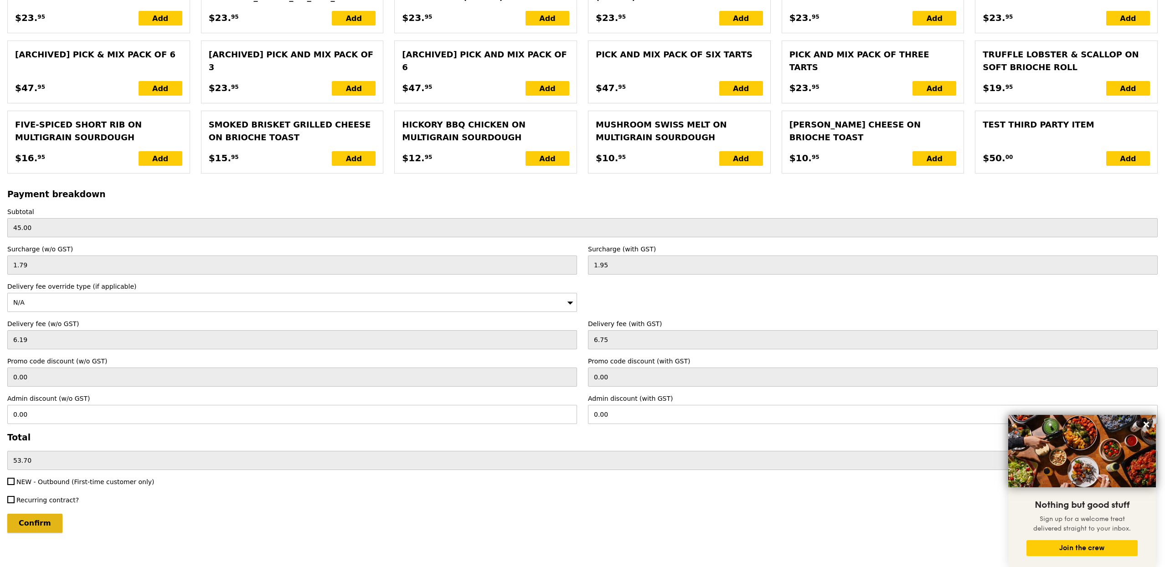
click at [26, 514] on input "Confirm" at bounding box center [34, 523] width 55 height 19
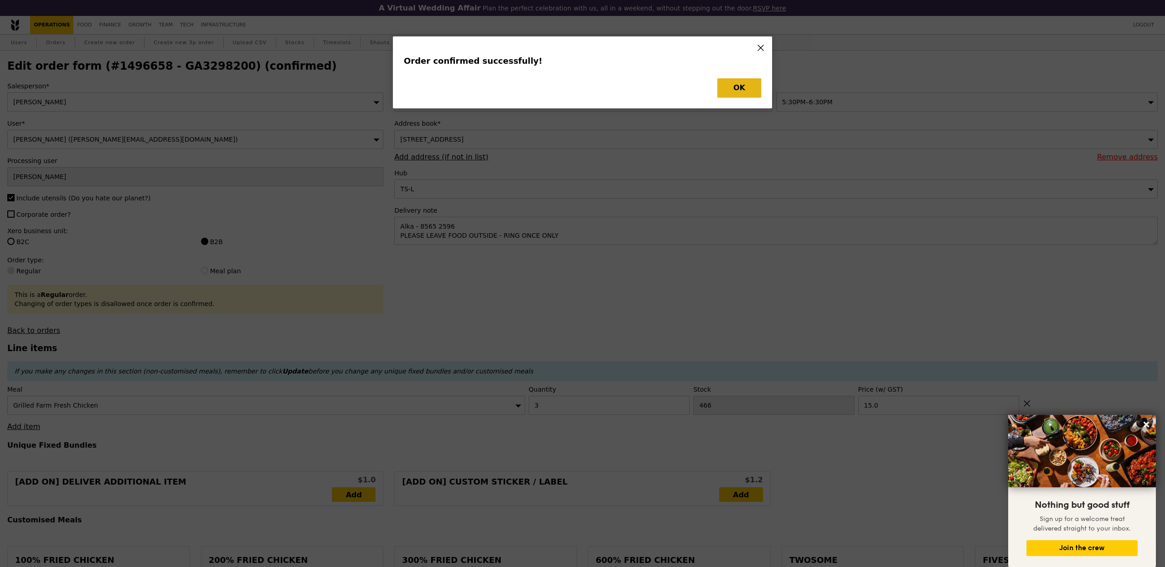
click at [730, 87] on button "OK" at bounding box center [739, 87] width 44 height 19
type input "Loading..."
checkbox input "false"
type input "15.00"
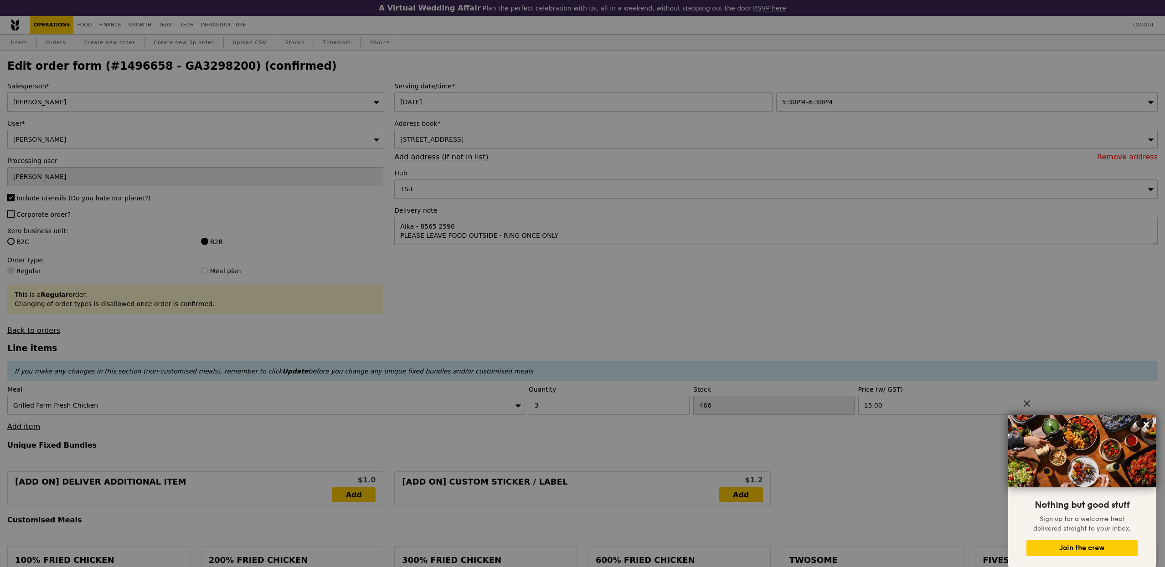
type input "459"
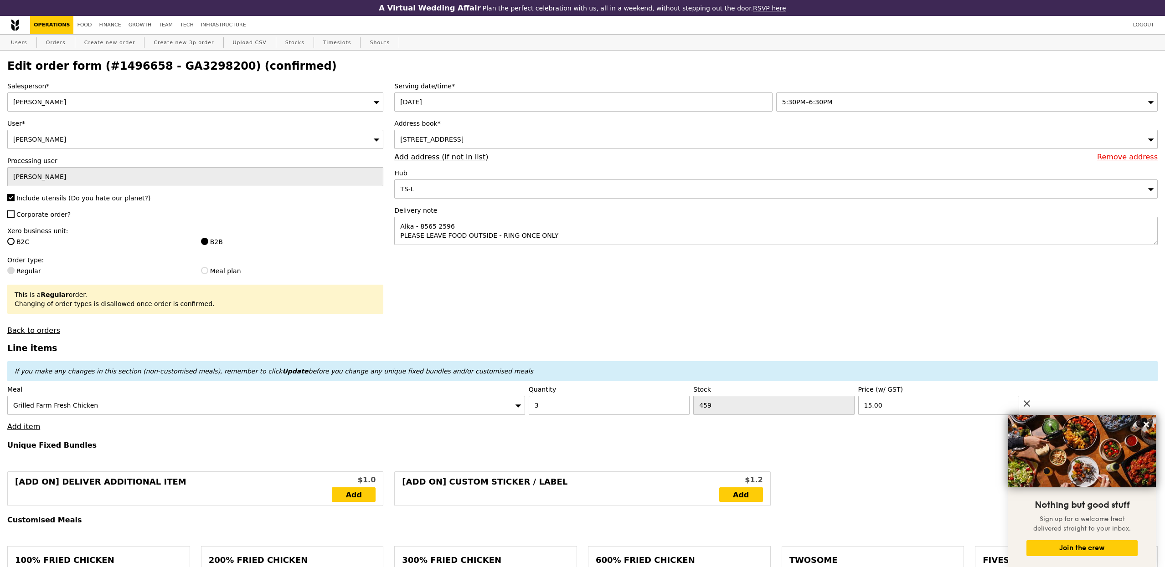
click at [177, 69] on h2 "Edit order form (#1496658 - GA3298200) (confirmed)" at bounding box center [582, 66] width 1150 height 13
copy h2 "GA3298200"
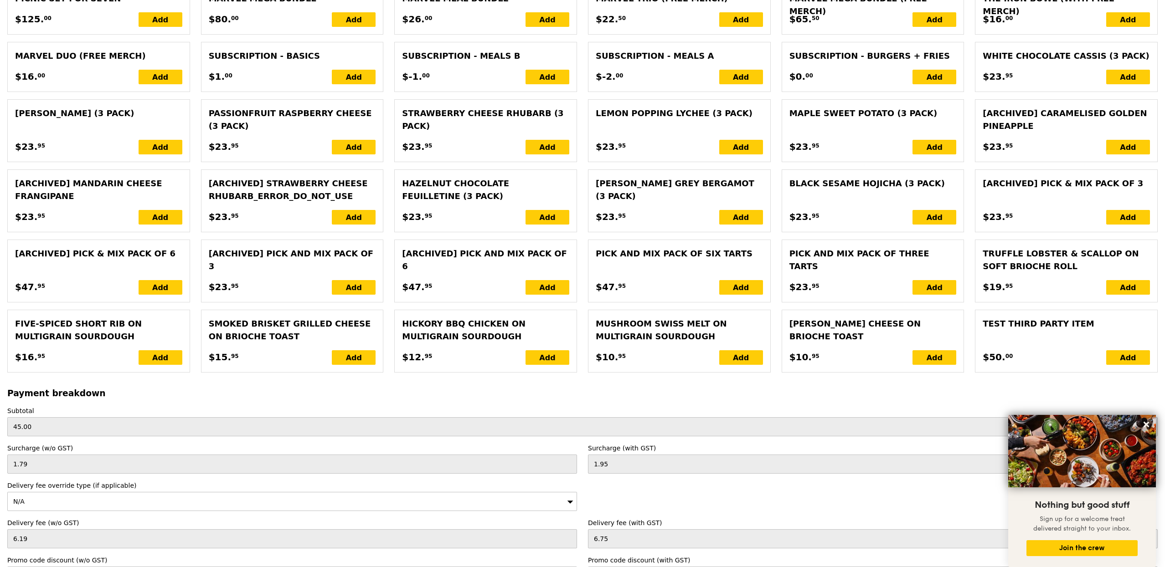
scroll to position [1719, 0]
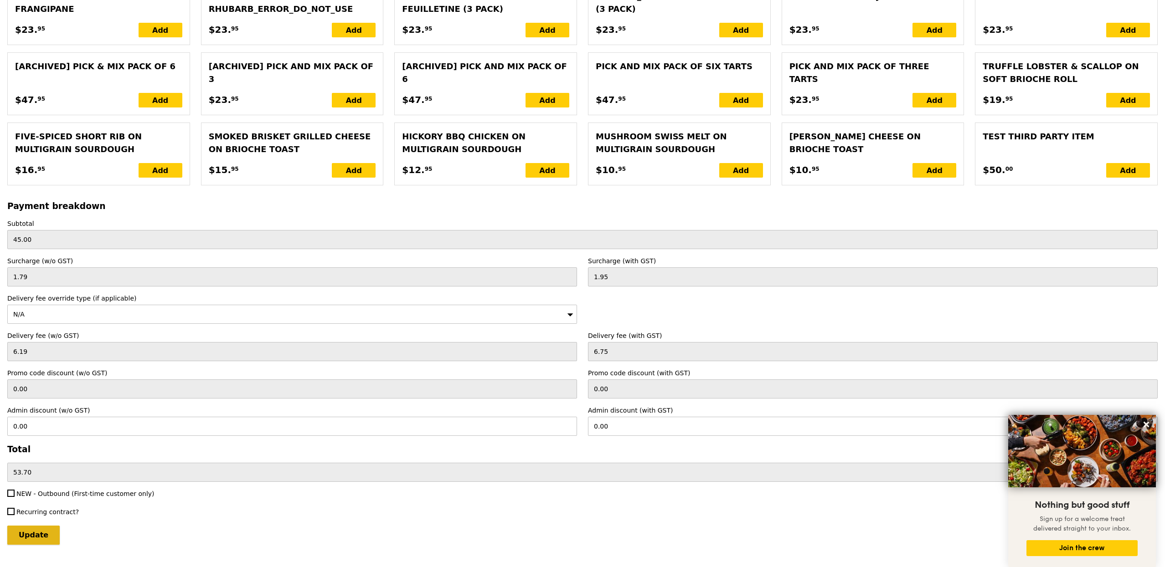
click at [27, 526] on input "Update" at bounding box center [33, 535] width 52 height 19
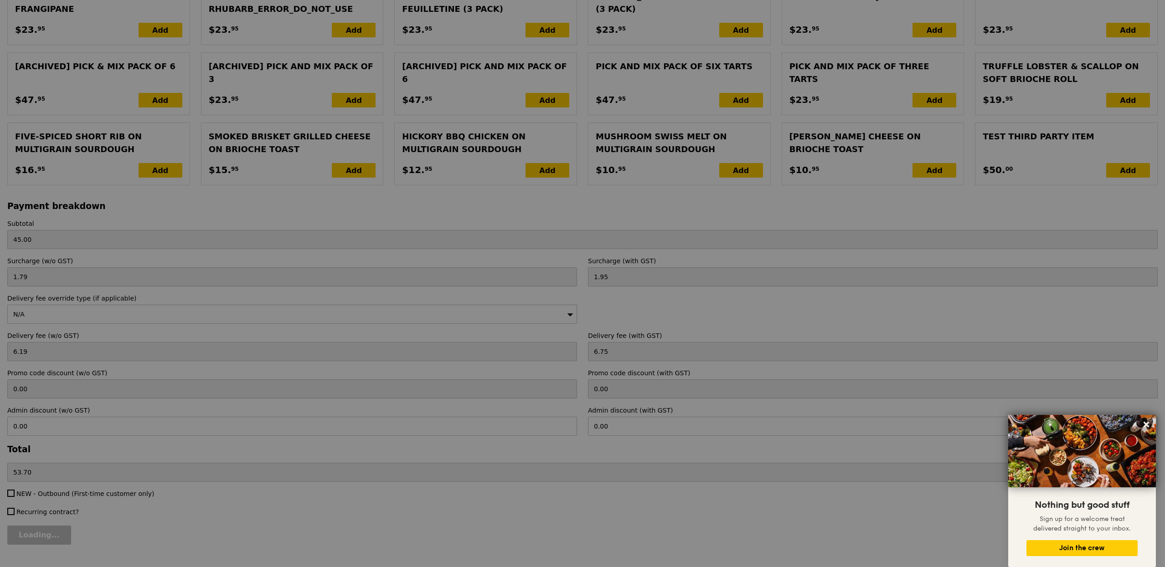
type input "Update"
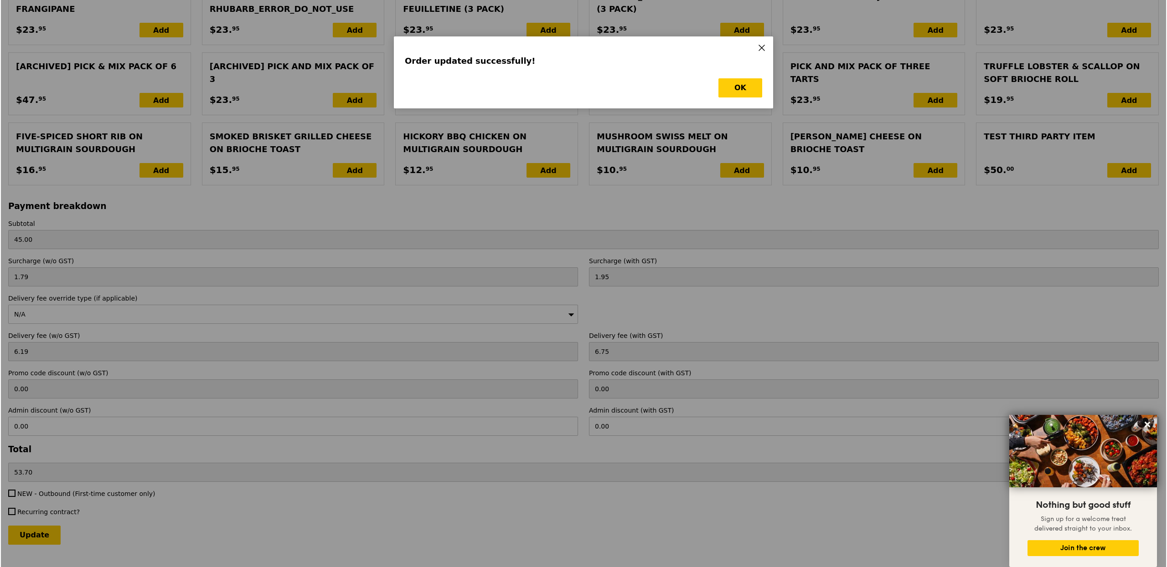
scroll to position [0, 0]
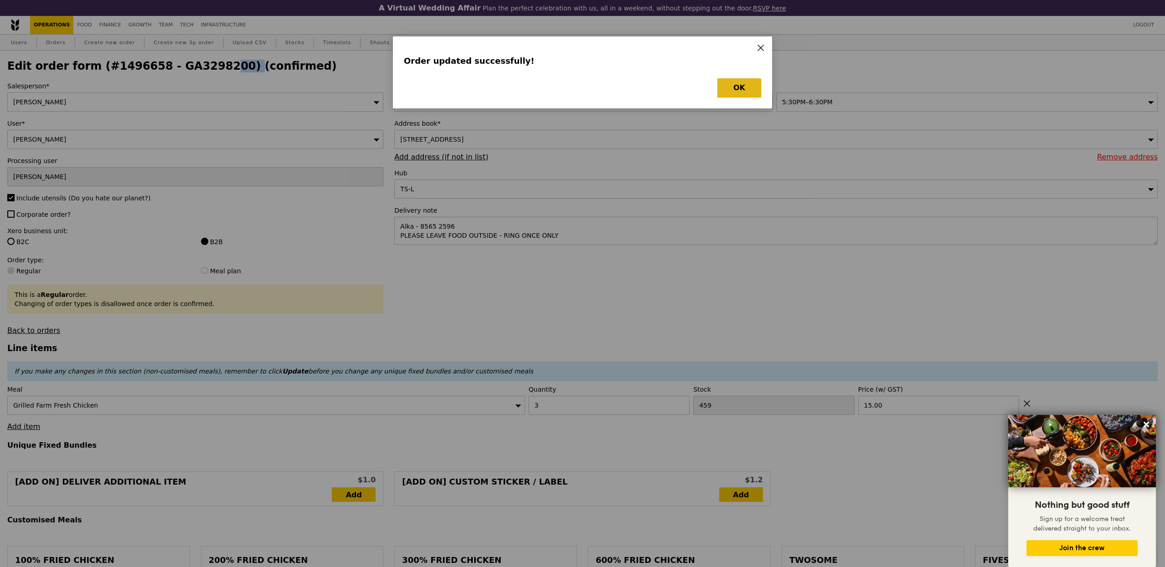
click at [736, 84] on button "OK" at bounding box center [739, 87] width 44 height 19
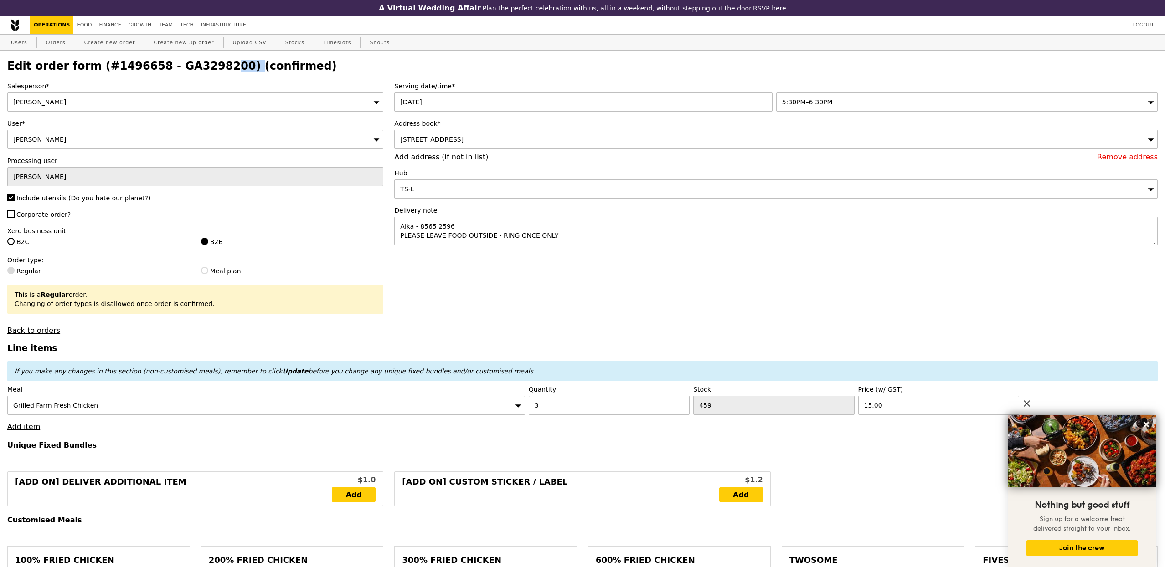
click at [197, 63] on h2 "Edit order form (#1496658 - GA3298200) (confirmed)" at bounding box center [582, 66] width 1150 height 13
click at [94, 46] on link "Create new order" at bounding box center [110, 43] width 58 height 16
type input "0.00"
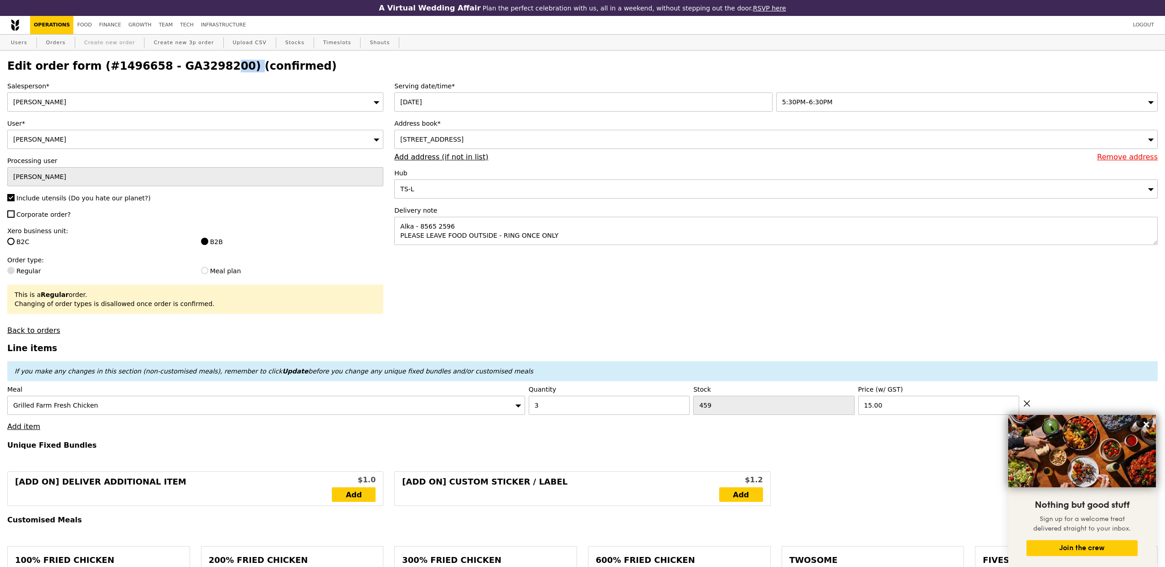
type input "0.00"
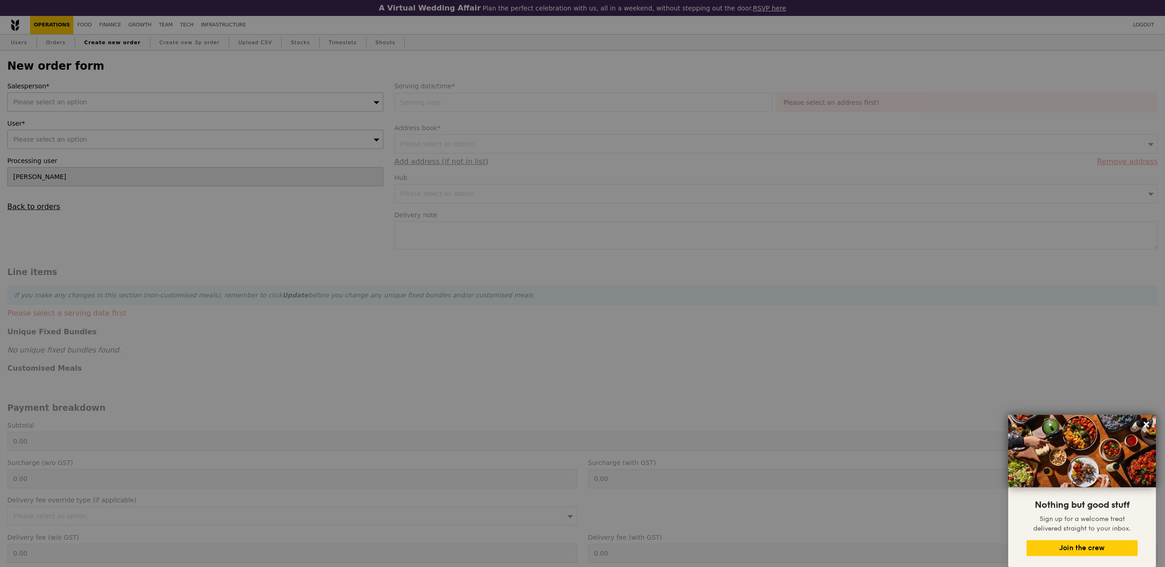
type input "Confirm"
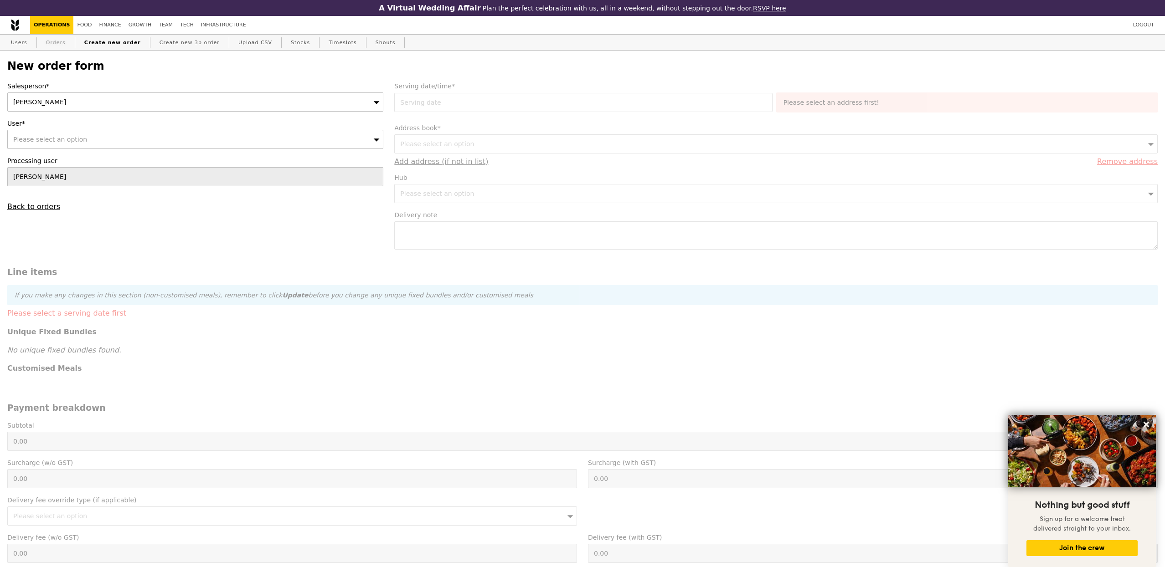
click at [57, 43] on link "Orders" at bounding box center [55, 43] width 27 height 16
select select "100"
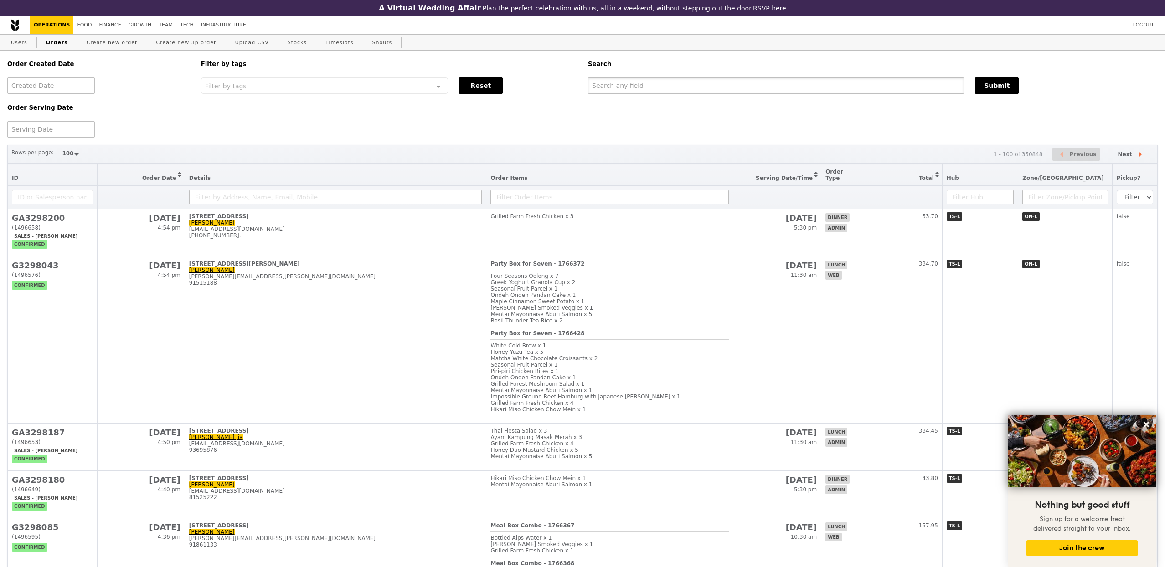
click at [635, 92] on input "text" at bounding box center [776, 85] width 376 height 16
paste input "GA3298200"
type input "GA3298200"
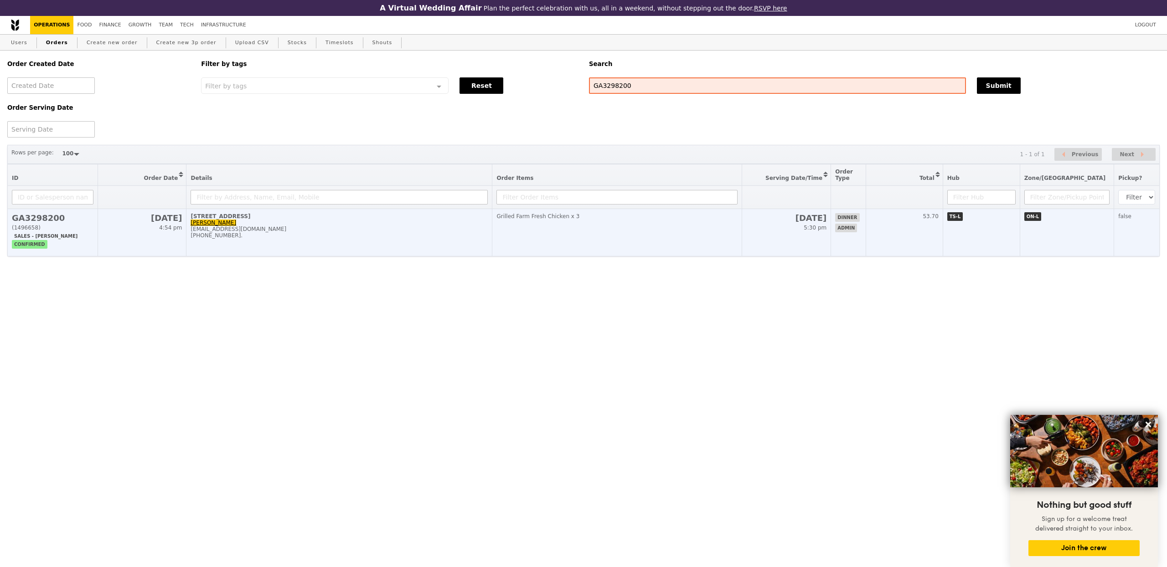
click at [422, 217] on div "[STREET_ADDRESS]" at bounding box center [338, 216] width 297 height 6
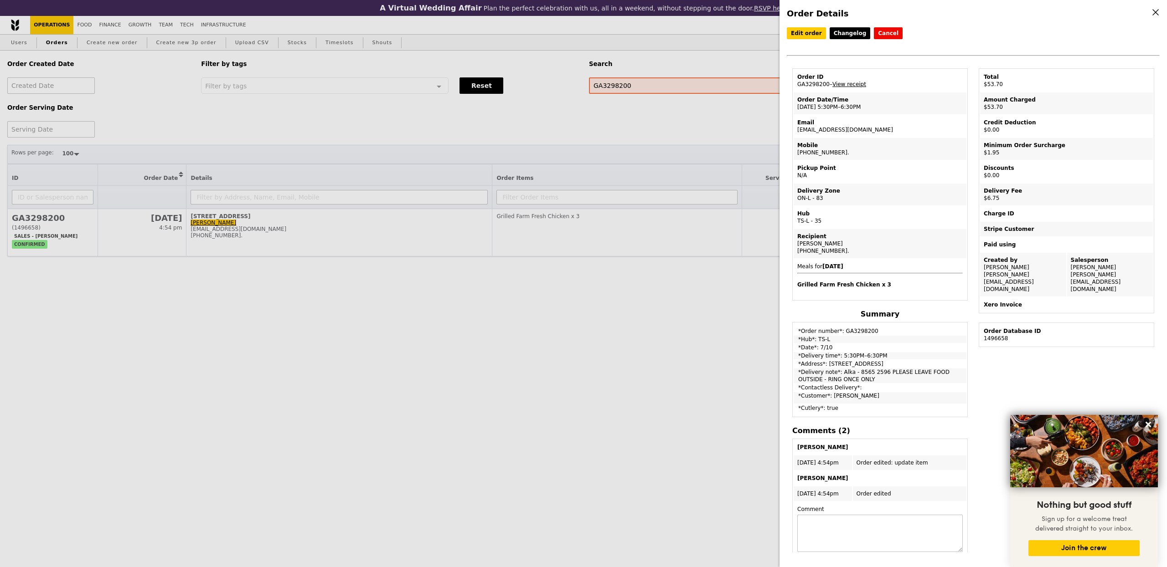
click at [846, 83] on link "View receipt" at bounding box center [849, 84] width 34 height 6
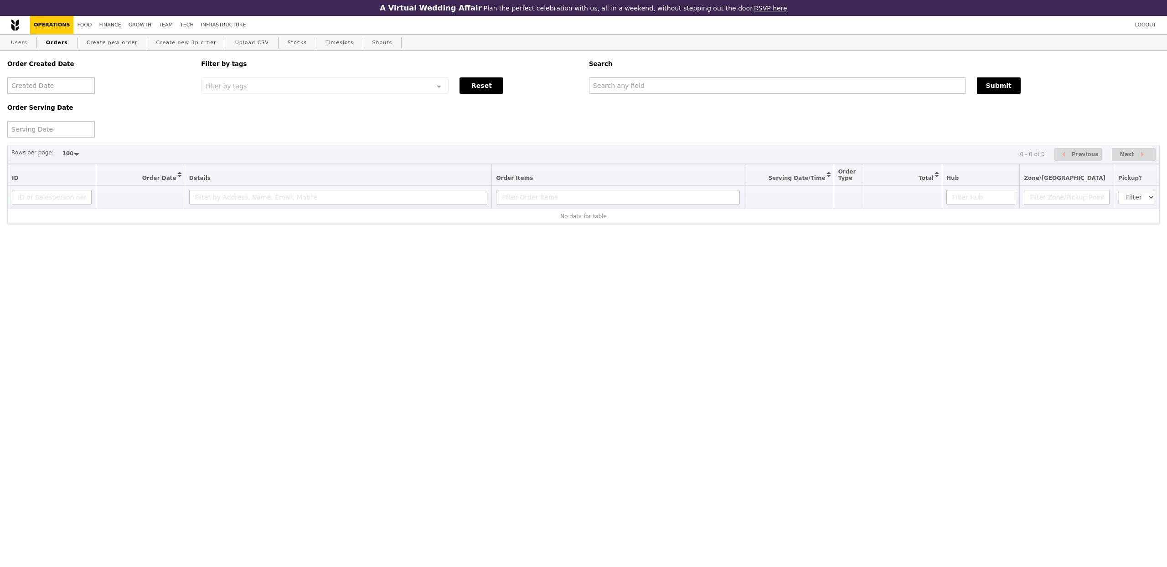
select select "100"
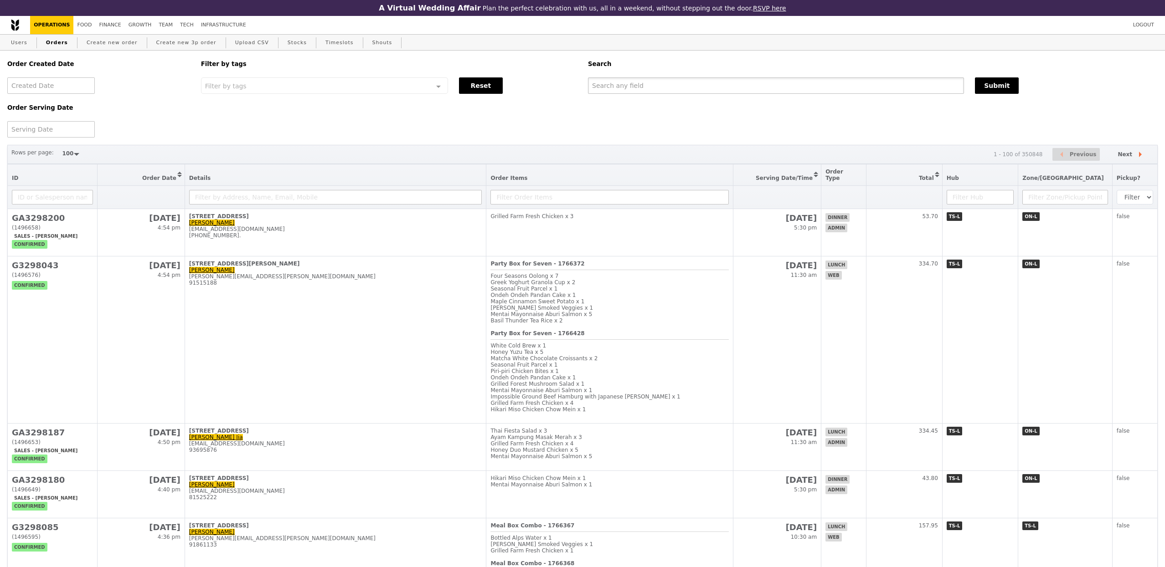
click at [620, 82] on input "text" at bounding box center [776, 85] width 376 height 16
paste input "GA3296587"
type input "GA3296587"
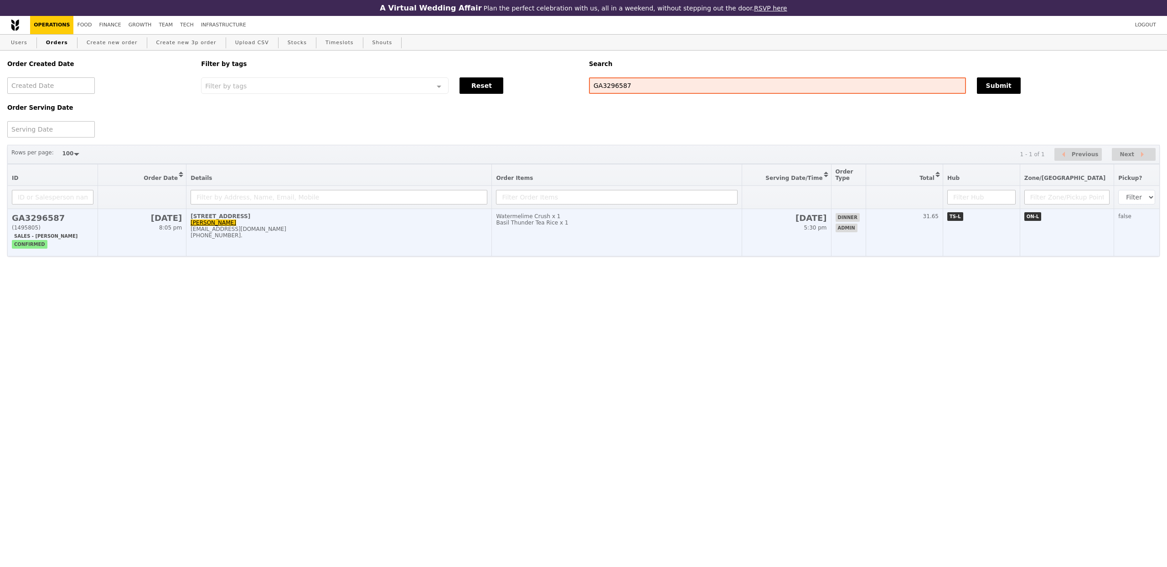
click at [435, 239] on td "11 Keng Cheow Street, #04-09 Alka Gupta alka@podiumsociety.com +918527370099." at bounding box center [338, 232] width 305 height 47
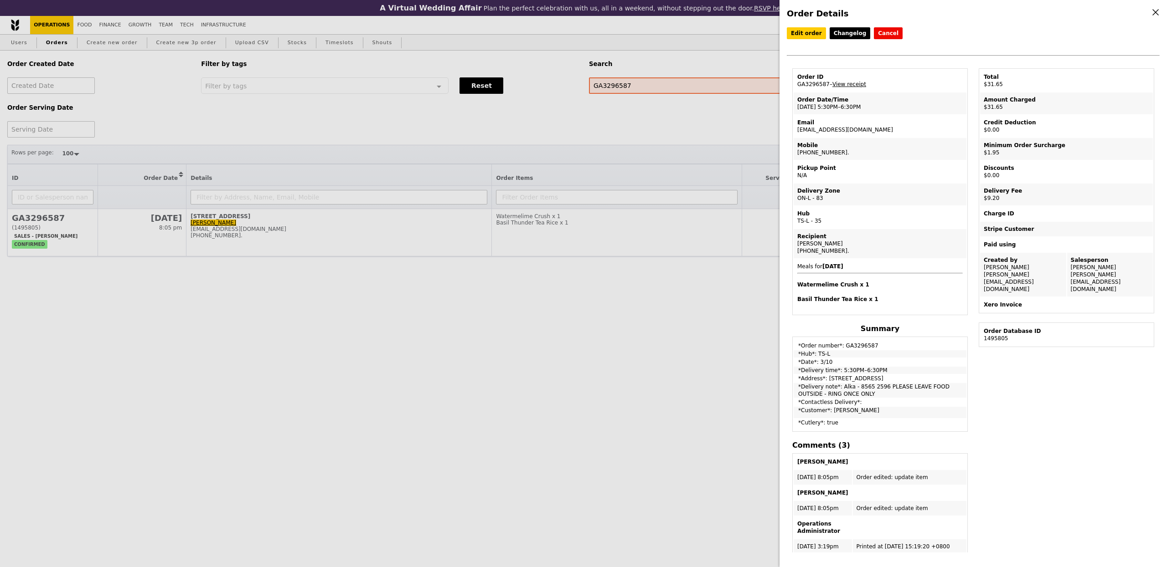
drag, startPoint x: 887, startPoint y: 374, endPoint x: 924, endPoint y: 374, distance: 36.9
click at [924, 375] on td "*Address*: [STREET_ADDRESS]" at bounding box center [879, 378] width 173 height 7
